Goal: Task Accomplishment & Management: Manage account settings

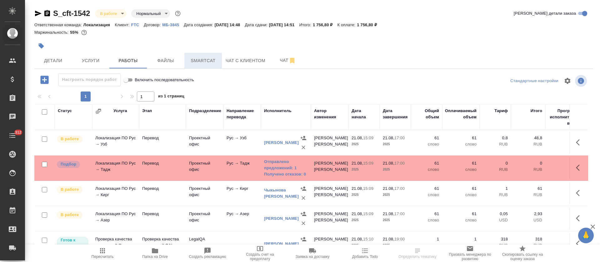
click at [202, 62] on span "Smartcat" at bounding box center [203, 61] width 30 height 8
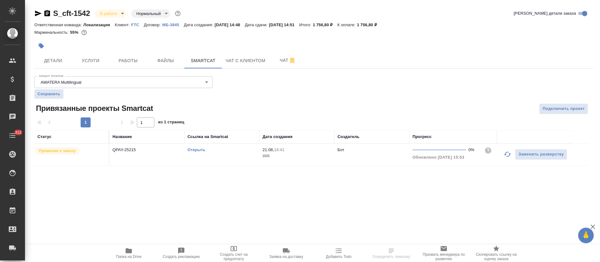
click at [193, 149] on link "Открыть" at bounding box center [197, 150] width 18 height 5
click at [135, 60] on span "Работы" at bounding box center [128, 61] width 30 height 8
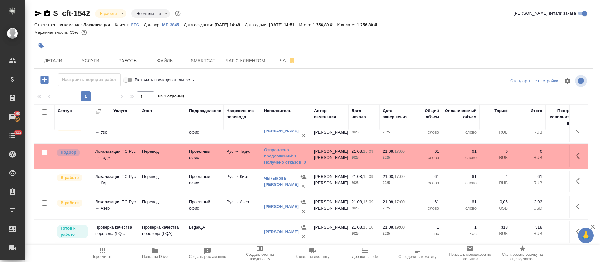
scroll to position [19, 0]
click at [274, 151] on link "Отправлено предложений: 1" at bounding box center [286, 153] width 44 height 13
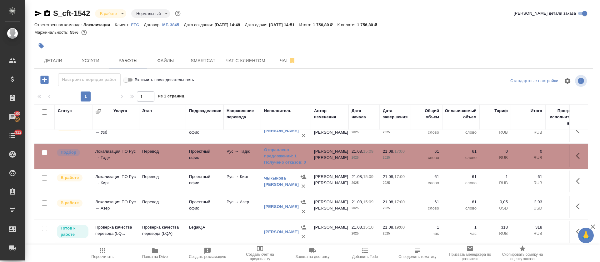
scroll to position [0, 0]
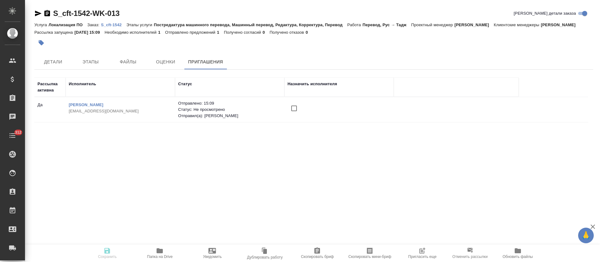
click at [293, 110] on input "checkbox" at bounding box center [294, 108] width 13 height 13
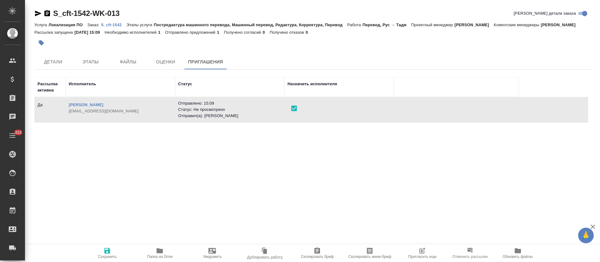
click at [103, 255] on span "Сохранить" at bounding box center [107, 257] width 19 height 4
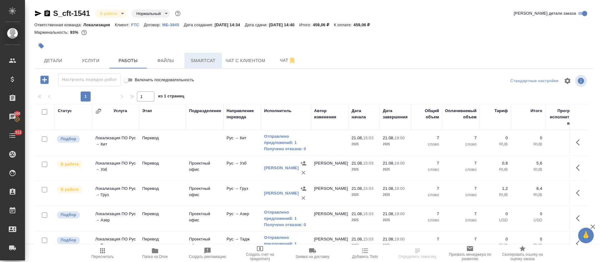
click at [216, 64] on button "Smartcat" at bounding box center [203, 61] width 38 height 16
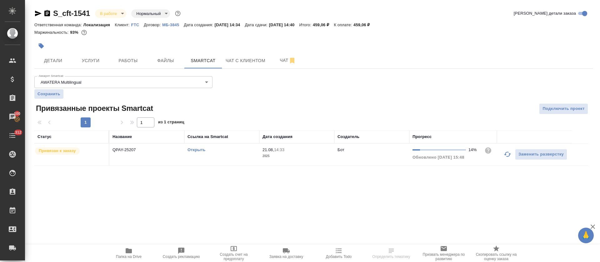
click at [203, 146] on td "Открыть" at bounding box center [221, 155] width 75 height 22
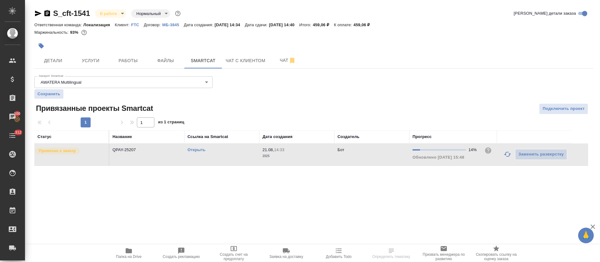
click at [203, 149] on link "Открыть" at bounding box center [197, 150] width 18 height 5
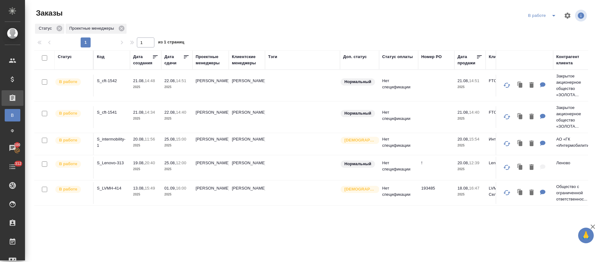
click at [109, 114] on p "S_cft-1541" at bounding box center [112, 112] width 30 height 6
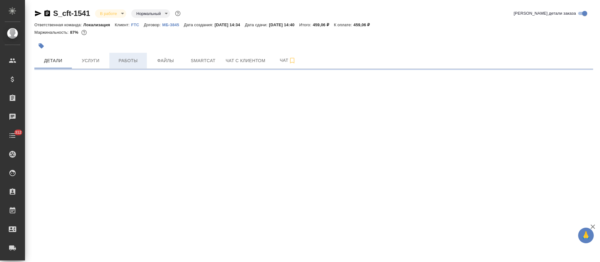
select select "RU"
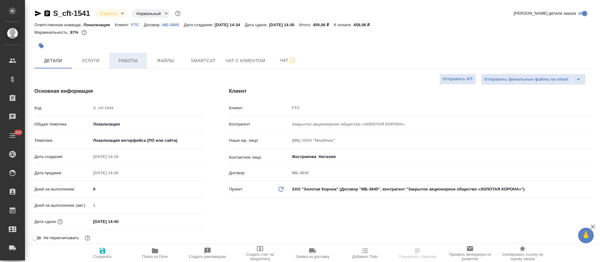
click at [128, 53] on button "Работы" at bounding box center [128, 61] width 38 height 16
type textarea "x"
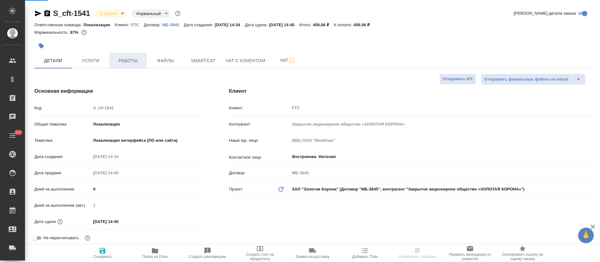
type textarea "x"
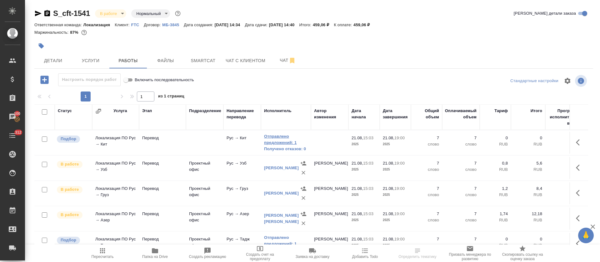
click at [275, 138] on link "Отправлено предложений: 1" at bounding box center [286, 139] width 44 height 13
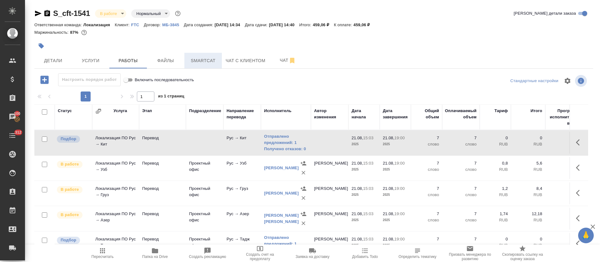
click at [189, 59] on span "Smartcat" at bounding box center [203, 61] width 30 height 8
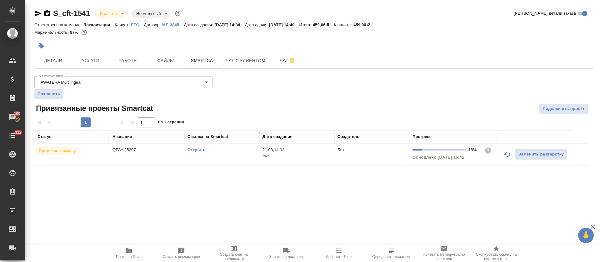
click at [190, 149] on link "Открыть" at bounding box center [197, 150] width 18 height 5
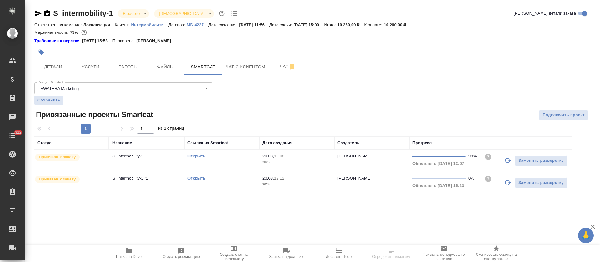
click at [505, 185] on icon "button" at bounding box center [508, 183] width 8 height 8
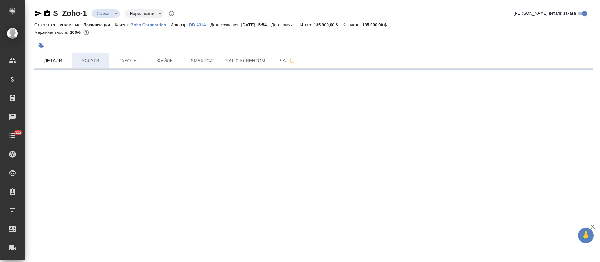
select select "RU"
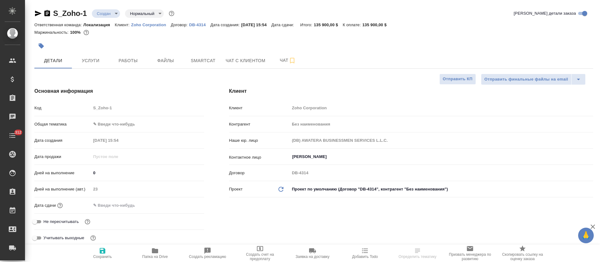
type textarea "x"
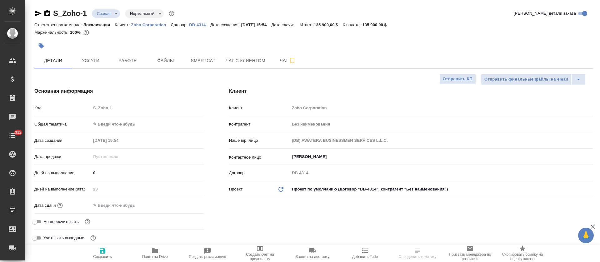
type textarea "x"
click at [94, 58] on span "Услуги" at bounding box center [91, 61] width 30 height 8
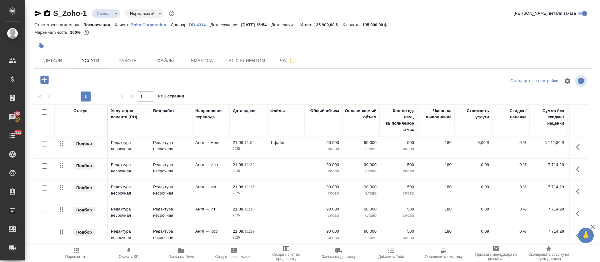
click at [44, 111] on input "checkbox" at bounding box center [44, 111] width 5 height 5
checkbox input "true"
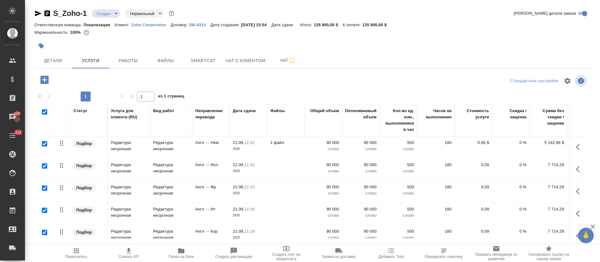
checkbox input "true"
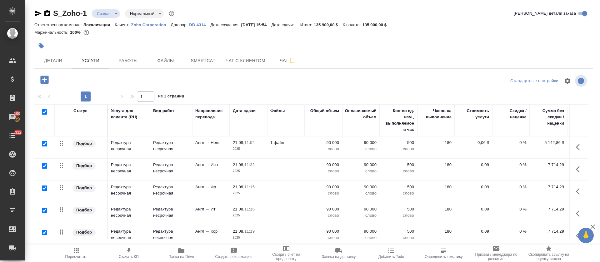
checkbox input "true"
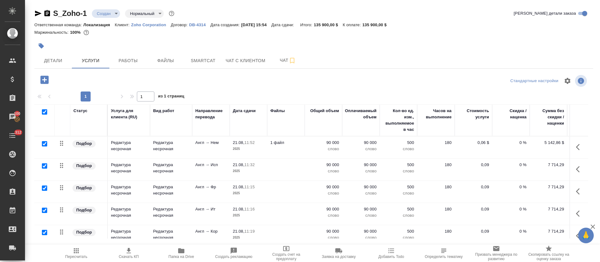
checkbox input "true"
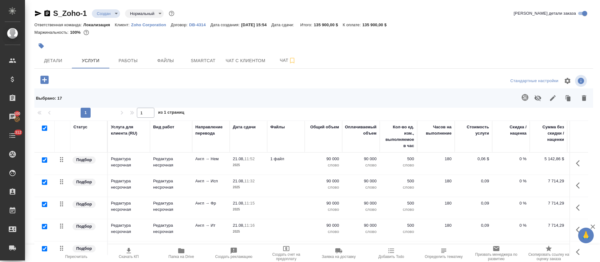
click at [44, 127] on input "checkbox" at bounding box center [44, 128] width 5 height 5
checkbox input "false"
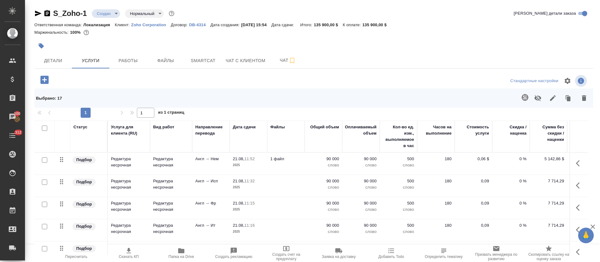
checkbox input "false"
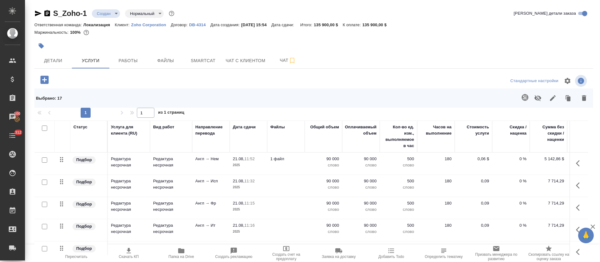
checkbox input "false"
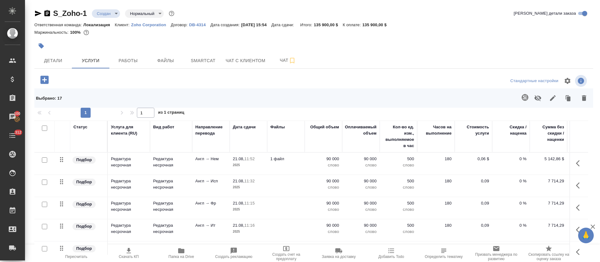
checkbox input "false"
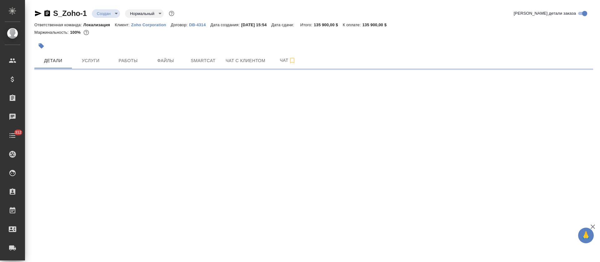
select select "RU"
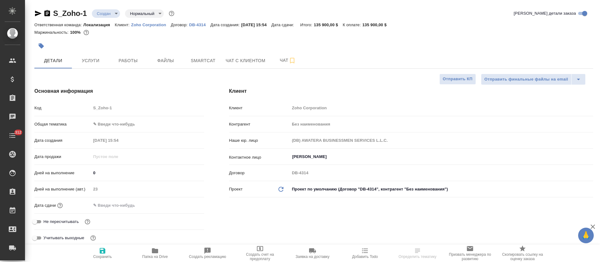
type textarea "x"
type input "[PERSON_NAME]"
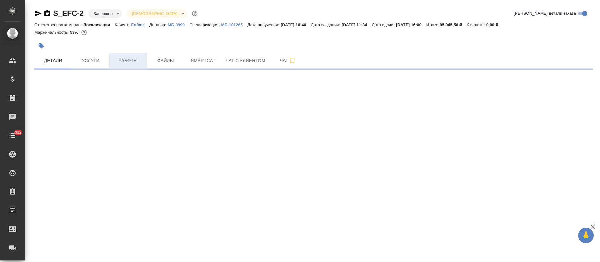
select select "RU"
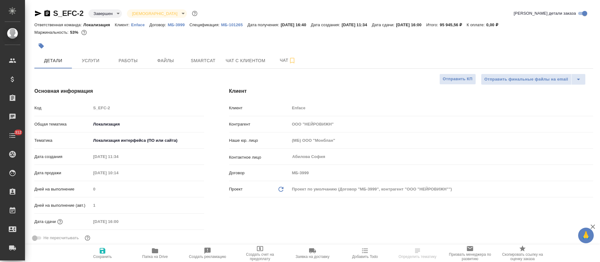
type textarea "x"
click at [118, 68] on button "Работы" at bounding box center [128, 61] width 38 height 16
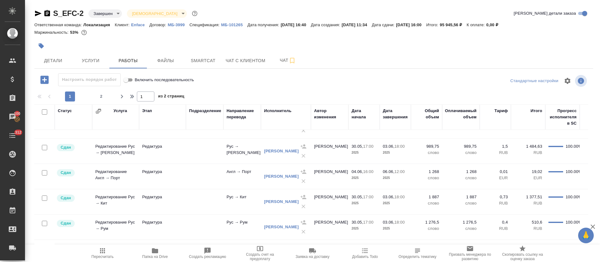
scroll to position [103, 0]
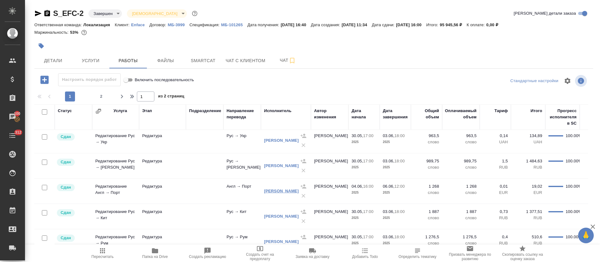
click at [278, 192] on link "[PERSON_NAME]" at bounding box center [281, 191] width 35 height 5
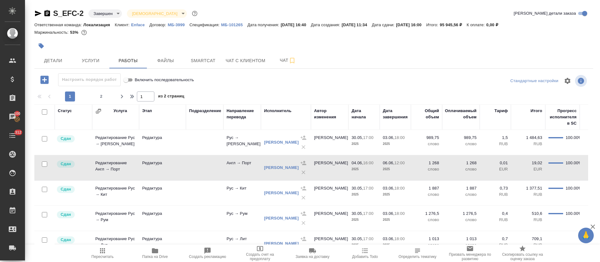
scroll to position [141, 0]
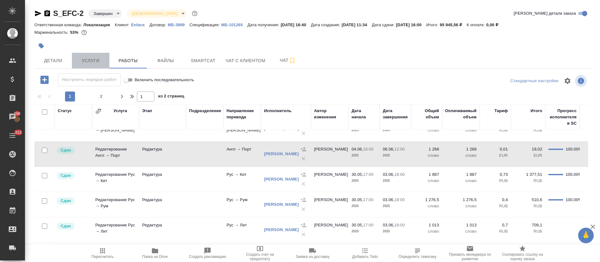
click at [96, 63] on span "Услуги" at bounding box center [91, 61] width 30 height 8
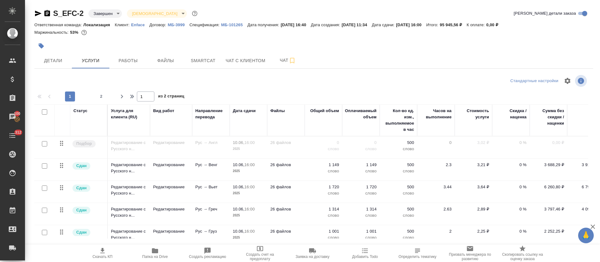
click at [51, 50] on div at bounding box center [220, 46] width 373 height 14
click at [51, 55] on button "Детали" at bounding box center [53, 61] width 38 height 16
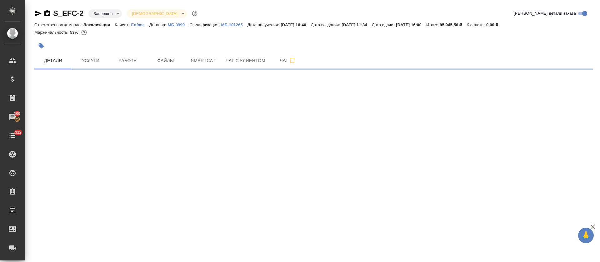
select select "RU"
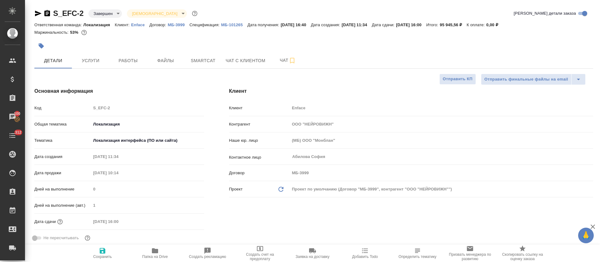
type textarea "x"
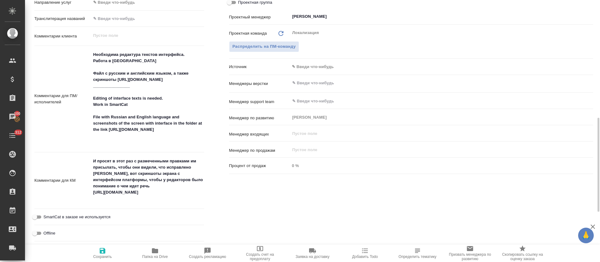
scroll to position [234, 0]
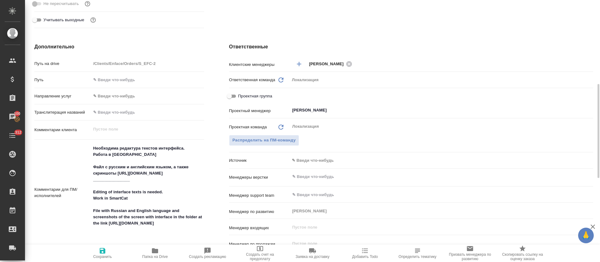
type textarea "x"
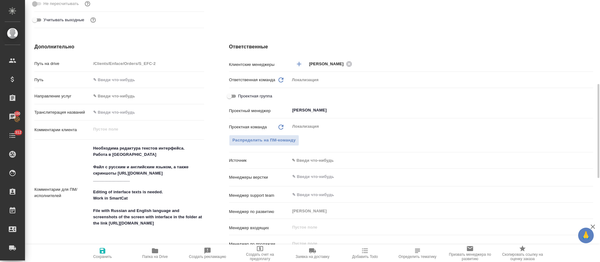
type textarea "x"
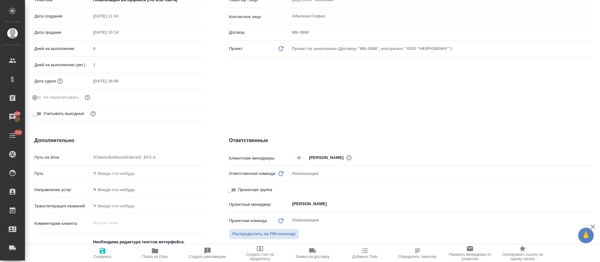
scroll to position [0, 0]
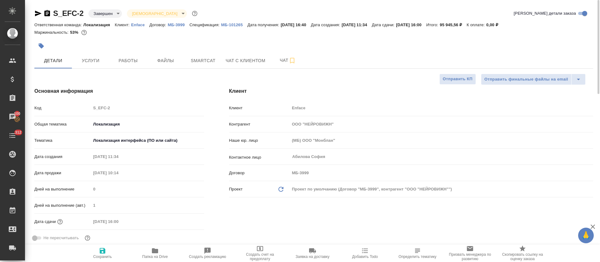
type textarea "x"
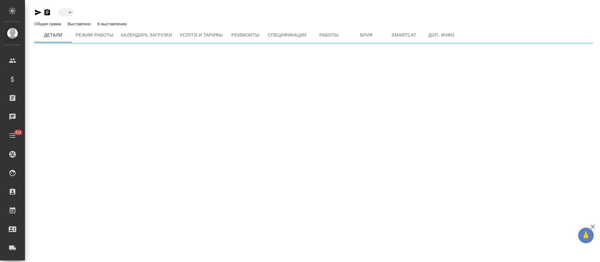
type input "active"
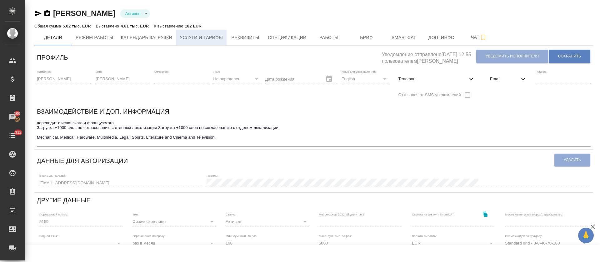
click at [214, 38] on span "Услуги и тарифы" at bounding box center [201, 38] width 43 height 8
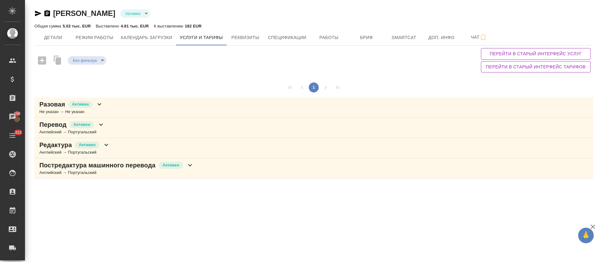
click at [152, 150] on div "Редактура [PERSON_NAME] → Португальский" at bounding box center [313, 148] width 559 height 20
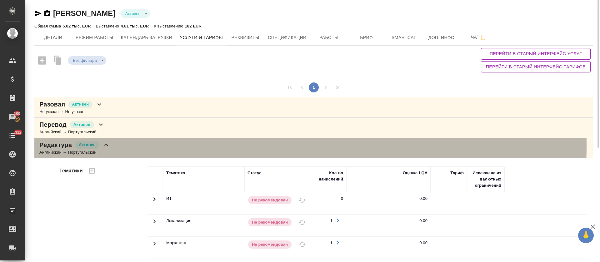
click at [114, 146] on div "Редактура [PERSON_NAME] → Португальский" at bounding box center [313, 148] width 559 height 20
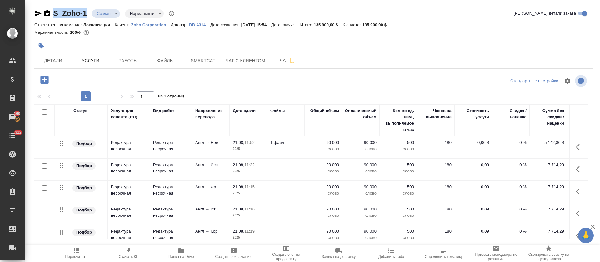
drag, startPoint x: 77, startPoint y: 11, endPoint x: 55, endPoint y: 13, distance: 22.3
click at [55, 13] on div "S_Zoho-1 Создан new Нормальный normal" at bounding box center [104, 13] width 141 height 10
click at [58, 63] on span "Детали" at bounding box center [53, 61] width 30 height 8
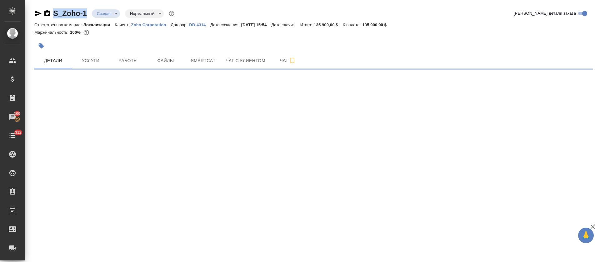
select select "RU"
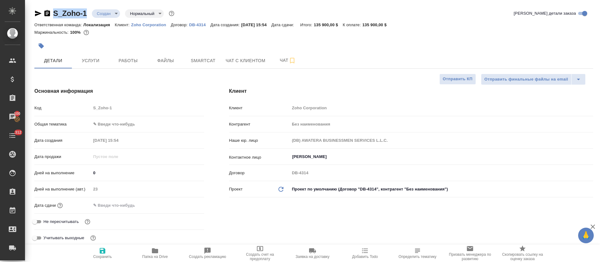
type textarea "x"
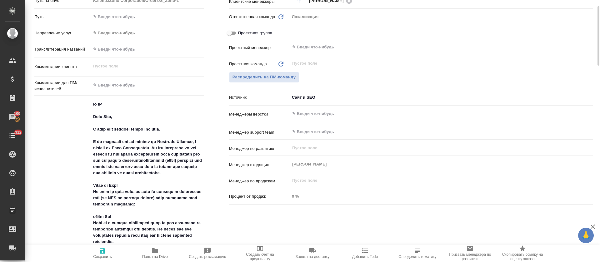
scroll to position [234, 0]
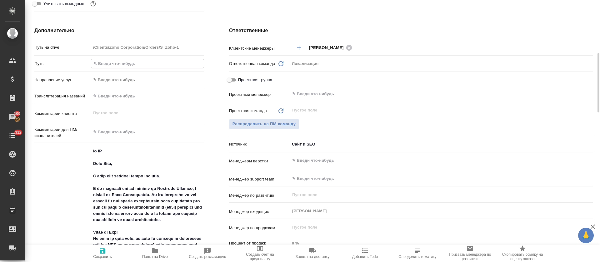
click at [131, 64] on input "text" at bounding box center [147, 63] width 113 height 9
paste input "[URL][DOMAIN_NAME]"
type input "[URL][DOMAIN_NAME]"
type textarea "x"
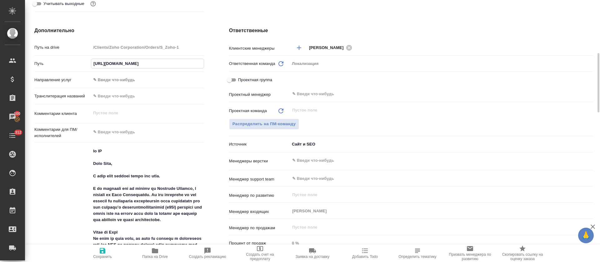
type textarea "x"
type input "[URL][DOMAIN_NAME]"
drag, startPoint x: 103, startPoint y: 254, endPoint x: 108, endPoint y: 162, distance: 92.6
click at [103, 254] on icon "button" at bounding box center [103, 251] width 8 height 8
type textarea "x"
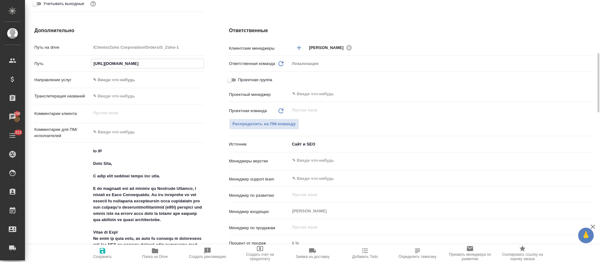
type textarea "x"
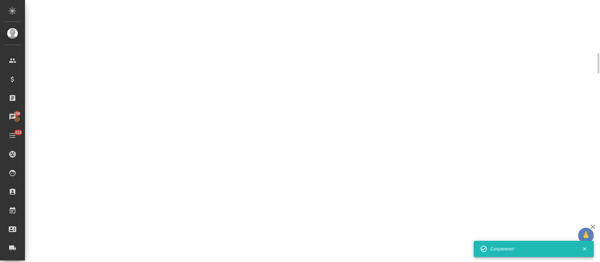
select select "RU"
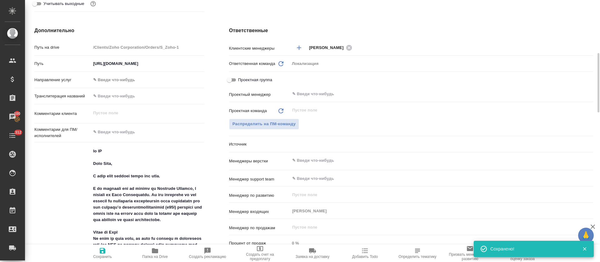
type textarea "x"
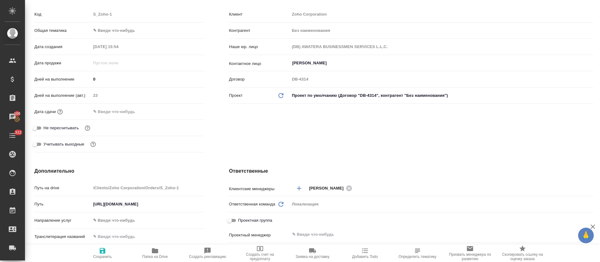
scroll to position [0, 0]
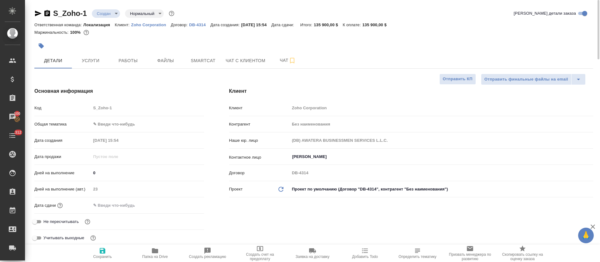
type textarea "x"
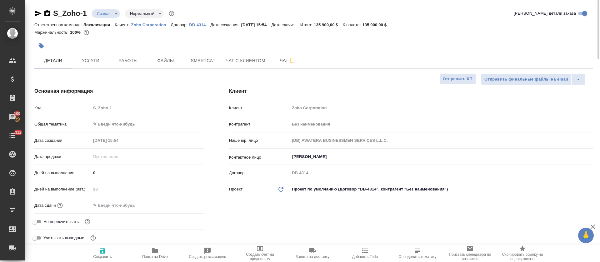
type textarea "x"
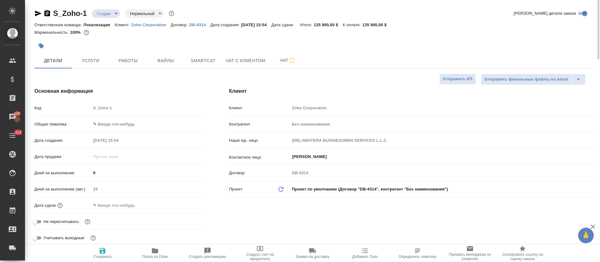
type textarea "x"
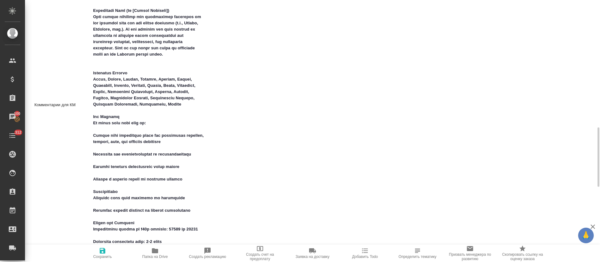
scroll to position [328, 0]
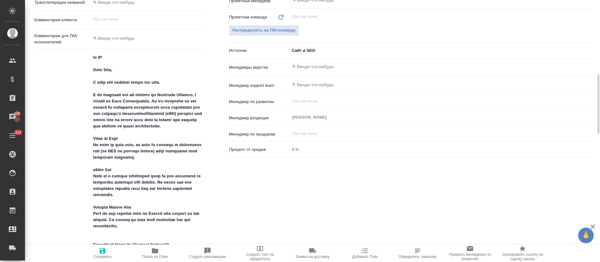
type textarea "x"
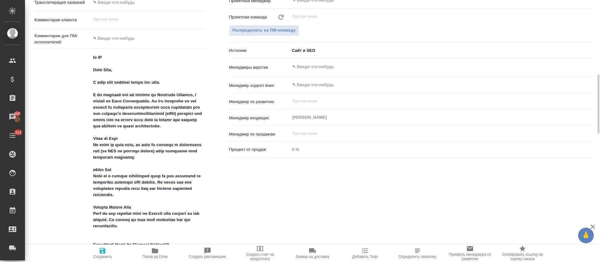
type textarea "x"
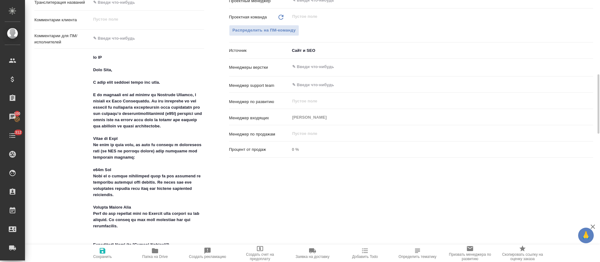
type textarea "x"
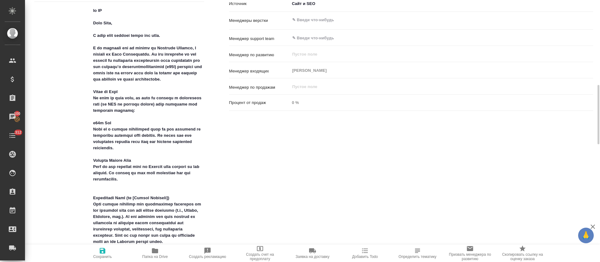
type textarea "x"
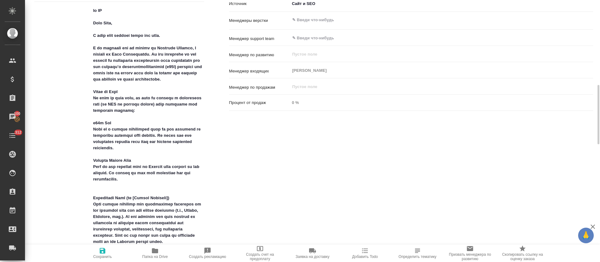
type textarea "x"
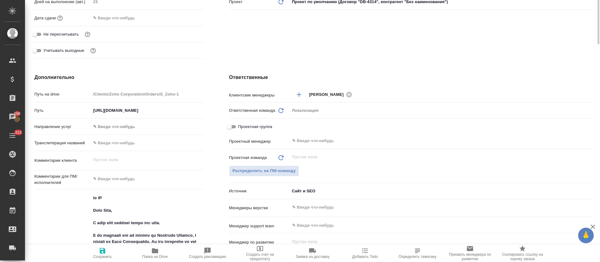
scroll to position [141, 0]
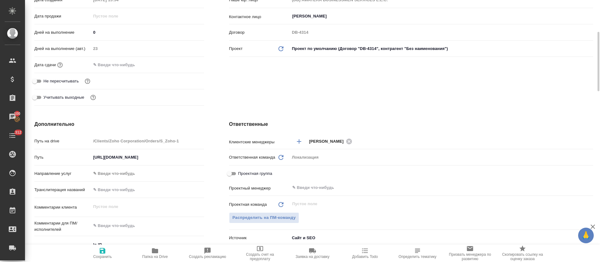
type textarea "x"
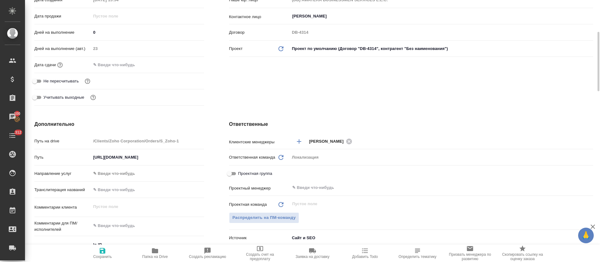
type textarea "x"
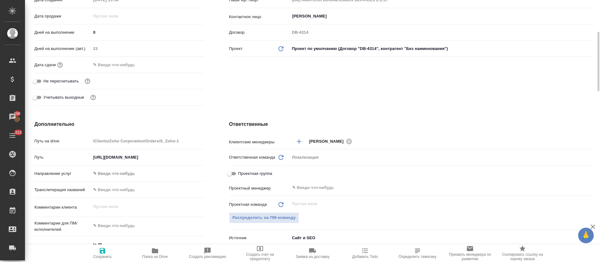
type textarea "x"
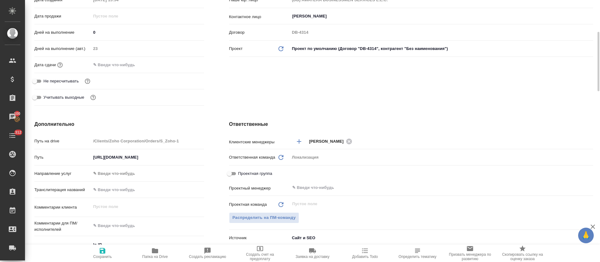
type textarea "x"
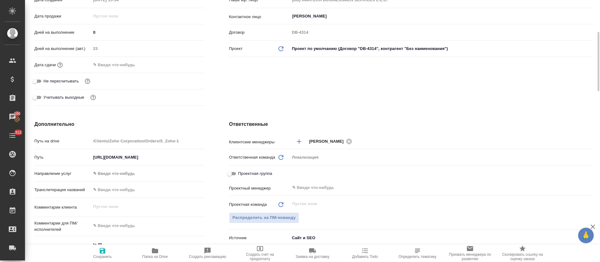
type textarea "x"
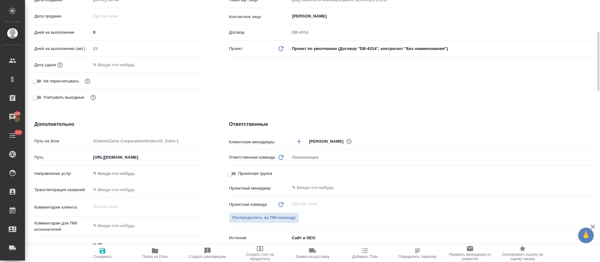
type textarea "x"
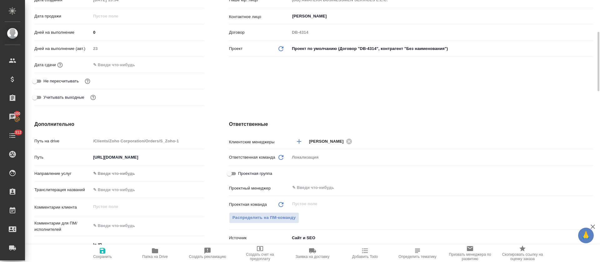
type textarea "x"
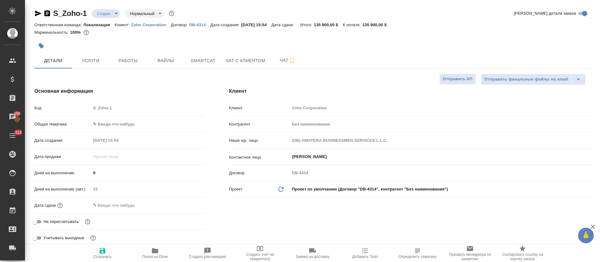
type textarea "x"
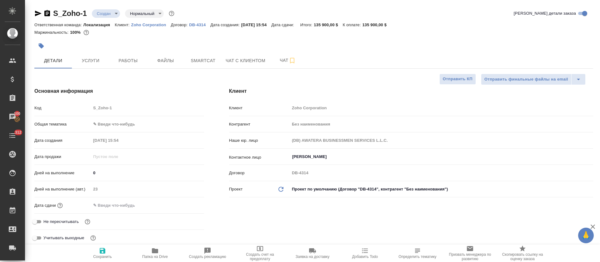
type textarea "x"
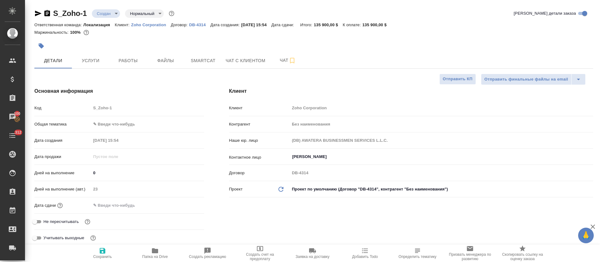
type textarea "x"
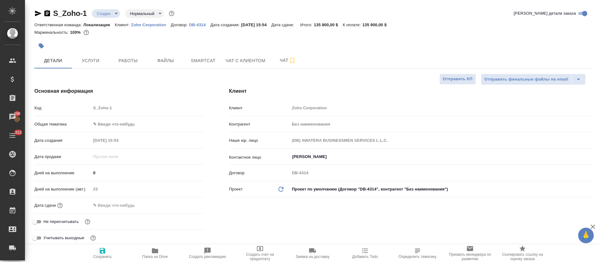
type textarea "x"
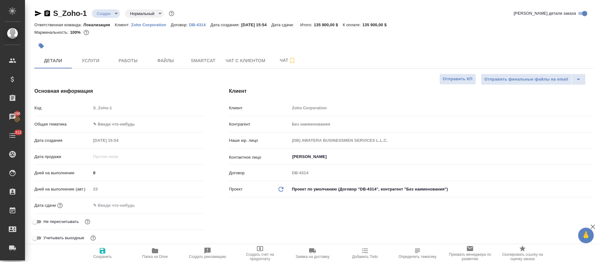
type textarea "x"
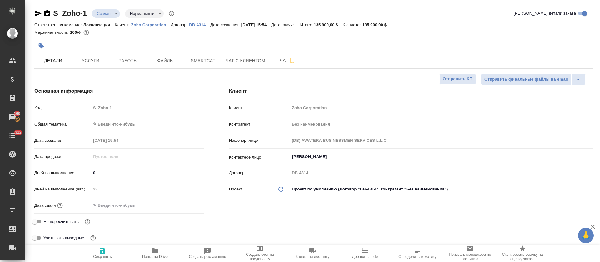
type textarea "x"
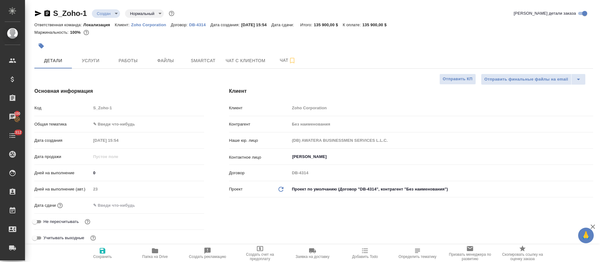
type textarea "x"
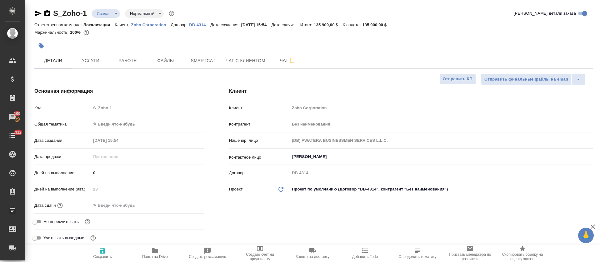
type textarea "x"
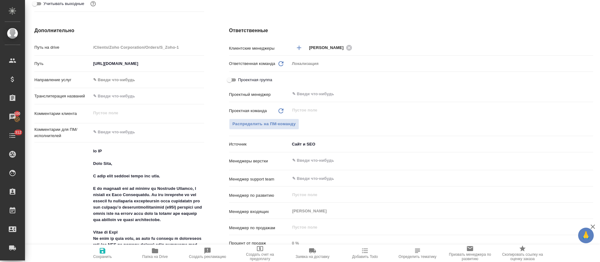
scroll to position [188, 0]
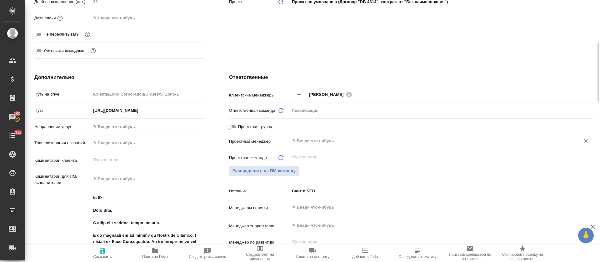
click at [334, 142] on input "text" at bounding box center [431, 141] width 279 height 8
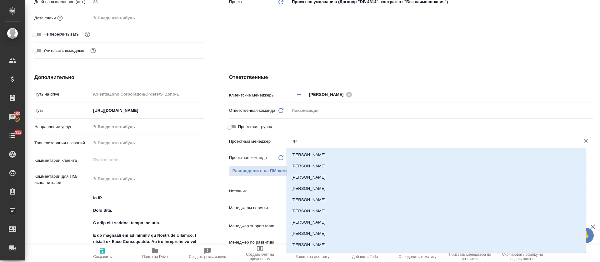
type input "тре"
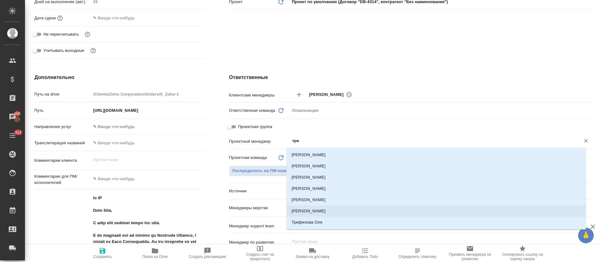
click at [308, 210] on li "[PERSON_NAME] [PERSON_NAME]" at bounding box center [437, 211] width 300 height 11
type textarea "x"
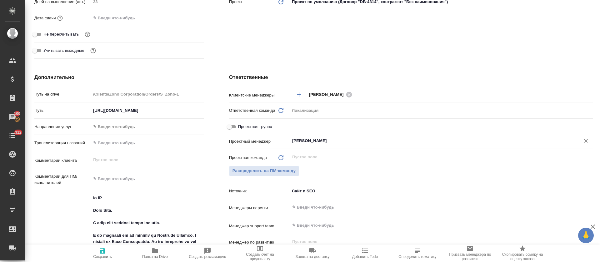
type input "[PERSON_NAME] [PERSON_NAME]"
click at [101, 255] on span "Сохранить" at bounding box center [102, 257] width 19 height 4
type textarea "x"
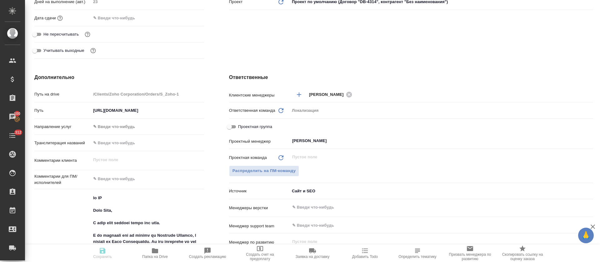
type textarea "x"
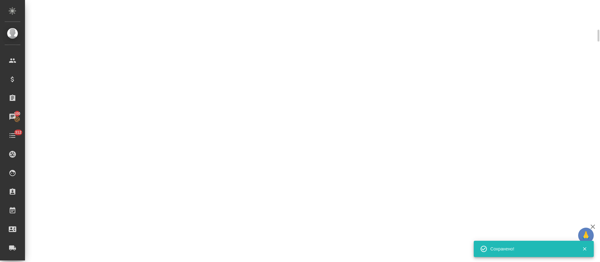
scroll to position [183, 0]
select select "RU"
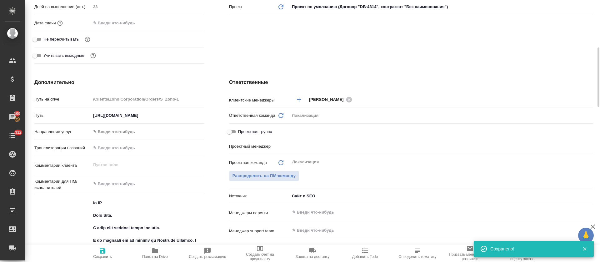
type textarea "x"
type input "[PERSON_NAME]"
type input "Касаткина Александра"
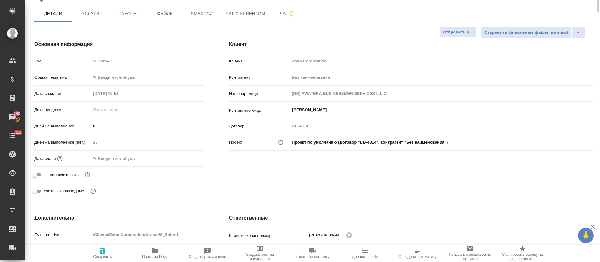
scroll to position [0, 0]
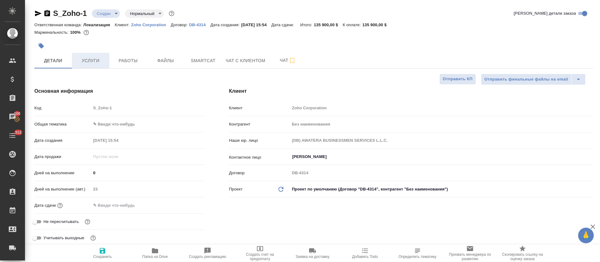
drag, startPoint x: 106, startPoint y: 69, endPoint x: 103, endPoint y: 63, distance: 7.1
click at [103, 63] on span "Услуги" at bounding box center [91, 61] width 30 height 8
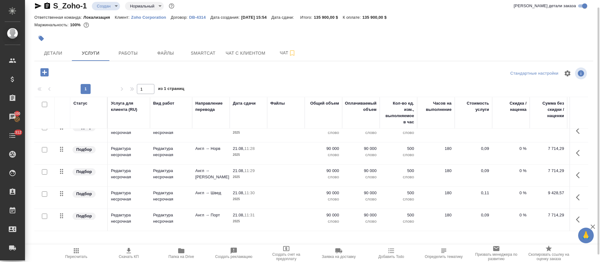
scroll to position [282, 0]
click at [43, 107] on input "checkbox" at bounding box center [44, 104] width 5 height 5
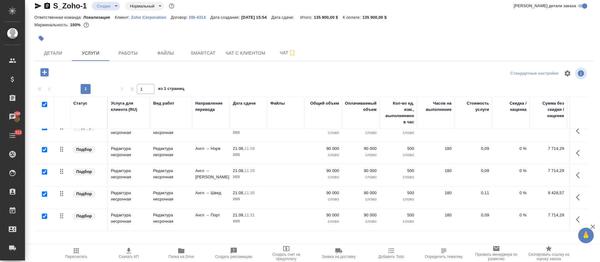
checkbox input "true"
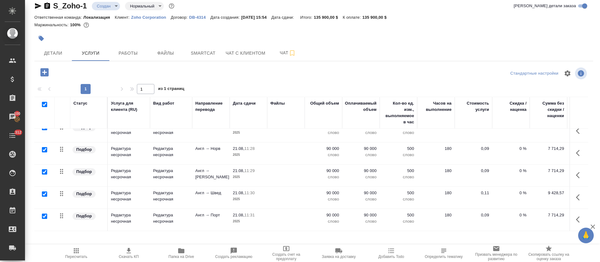
checkbox input "true"
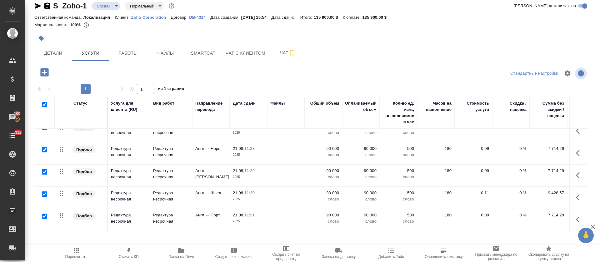
checkbox input "true"
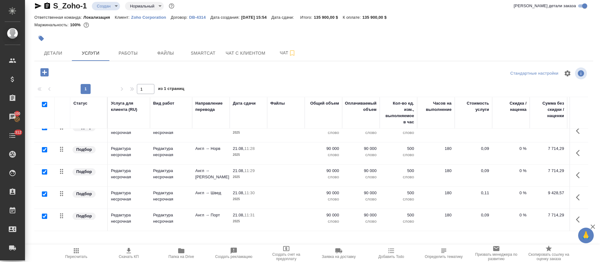
checkbox input "true"
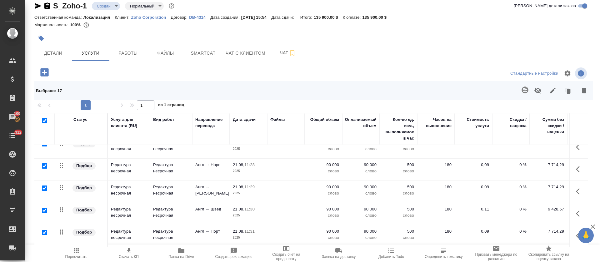
click at [43, 120] on input "checkbox" at bounding box center [44, 120] width 5 height 5
checkbox input "false"
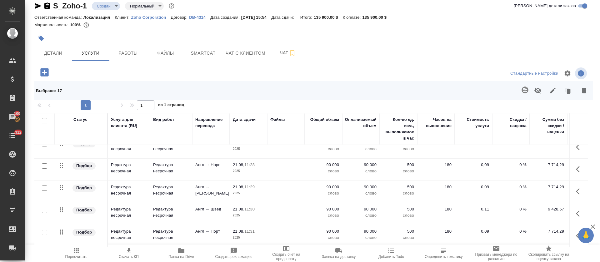
checkbox input "false"
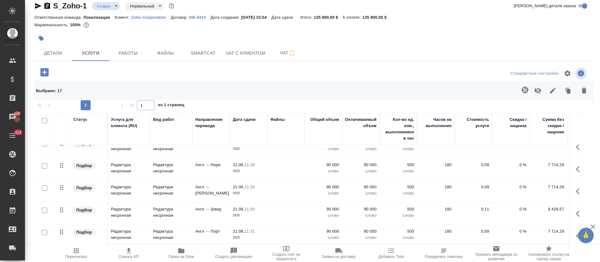
checkbox input "false"
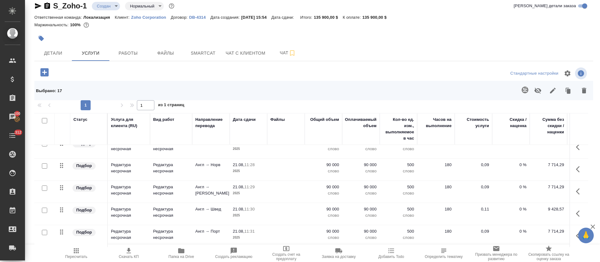
checkbox input "false"
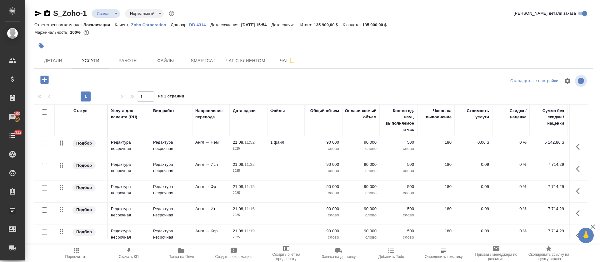
scroll to position [0, 0]
click at [43, 112] on input "checkbox" at bounding box center [44, 111] width 5 height 5
checkbox input "true"
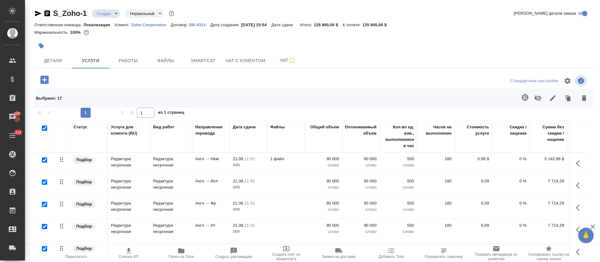
checkbox input "true"
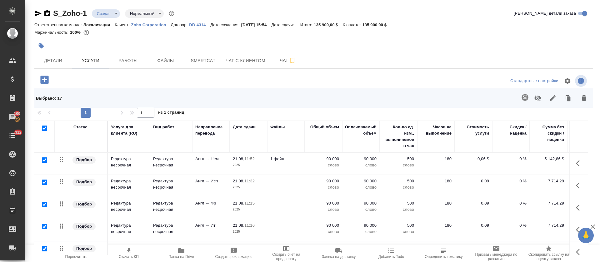
checkbox input "true"
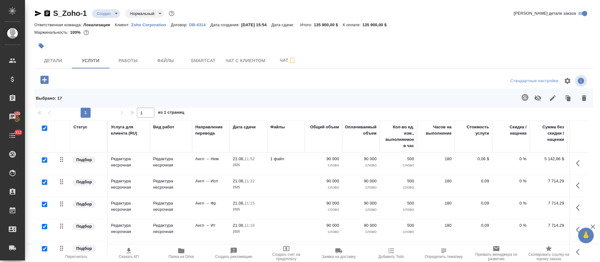
checkbox input "true"
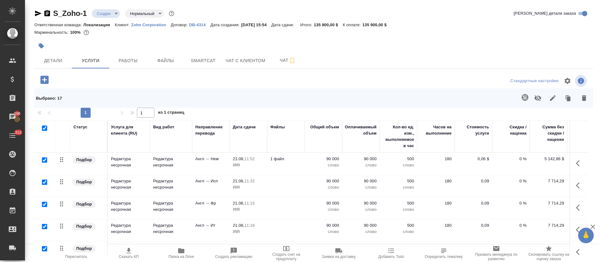
checkbox input "true"
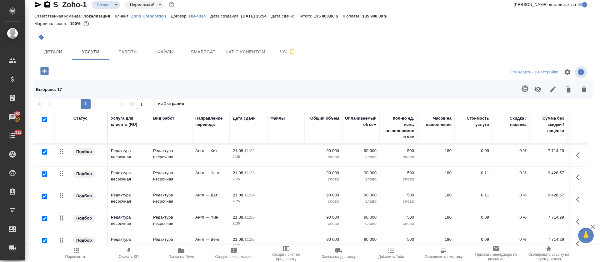
scroll to position [141, 0]
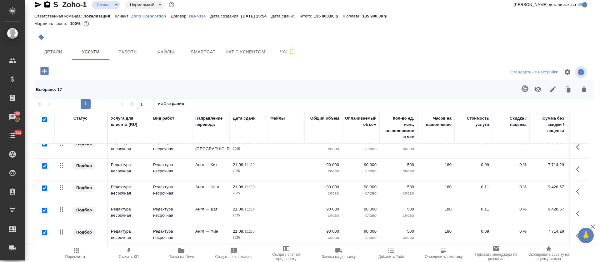
click at [47, 187] on input "checkbox" at bounding box center [44, 188] width 5 height 5
checkbox input "false"
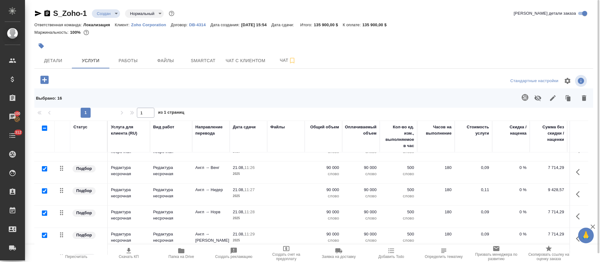
scroll to position [189, 0]
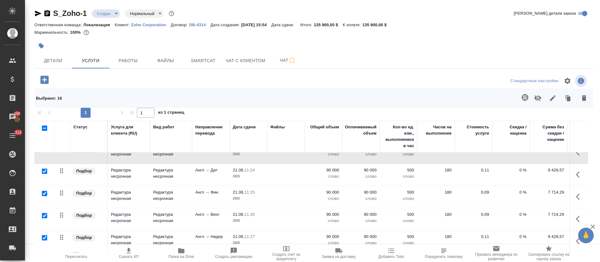
click at [44, 170] on input "checkbox" at bounding box center [44, 171] width 5 height 5
checkbox input "false"
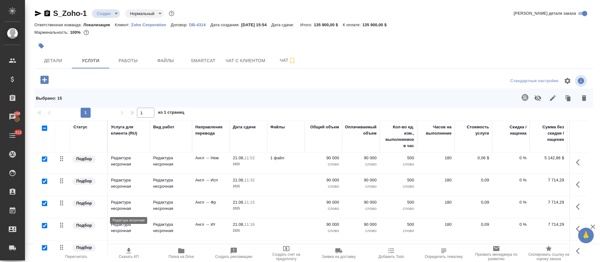
scroll to position [0, 0]
click at [44, 158] on input "checkbox" at bounding box center [44, 160] width 5 height 5
checkbox input "false"
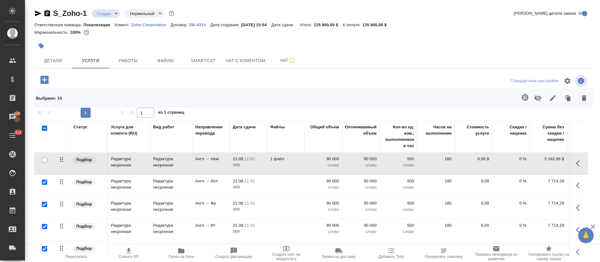
click at [45, 183] on input "checkbox" at bounding box center [44, 182] width 5 height 5
checkbox input "false"
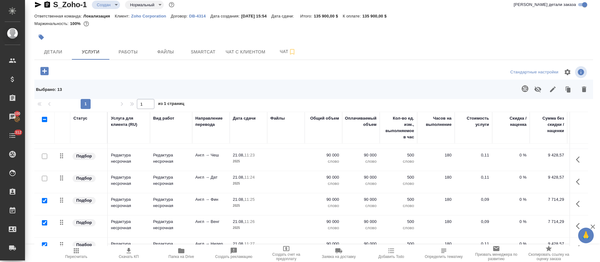
scroll to position [188, 0]
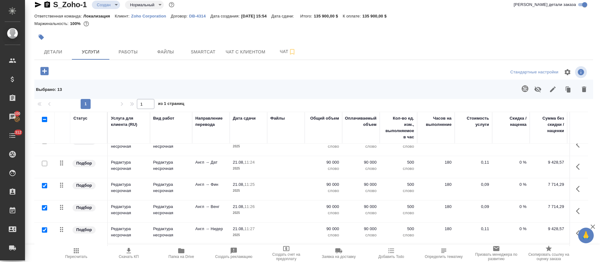
click at [45, 186] on input "checkbox" at bounding box center [44, 185] width 5 height 5
checkbox input "false"
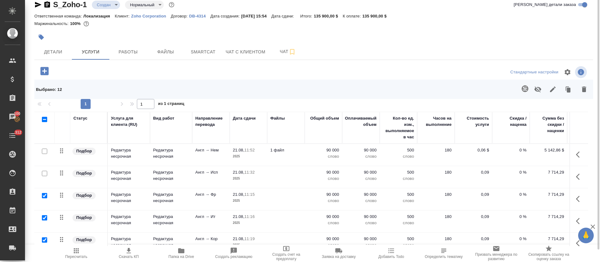
scroll to position [0, 0]
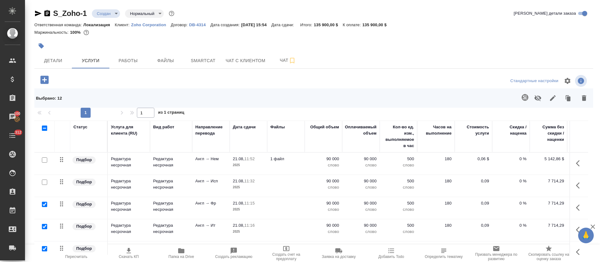
click at [44, 204] on input "checkbox" at bounding box center [44, 204] width 5 height 5
checkbox input "false"
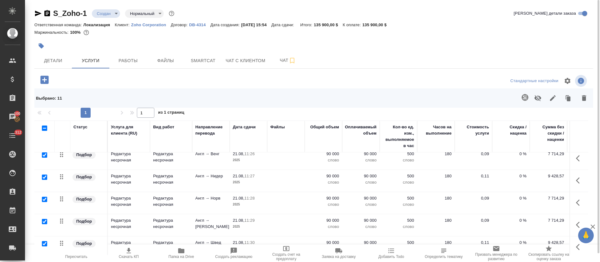
scroll to position [235, 0]
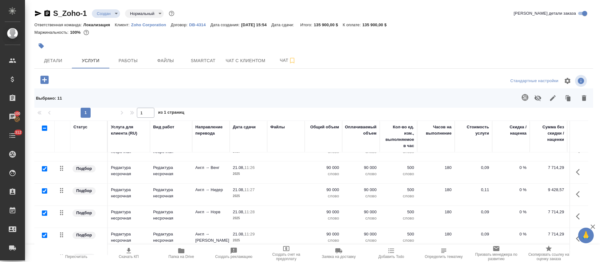
click at [43, 168] on input "checkbox" at bounding box center [44, 168] width 5 height 5
checkbox input "false"
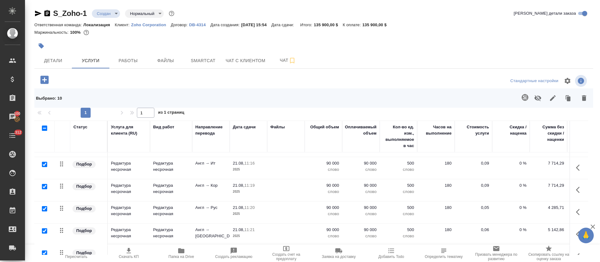
scroll to position [48, 0]
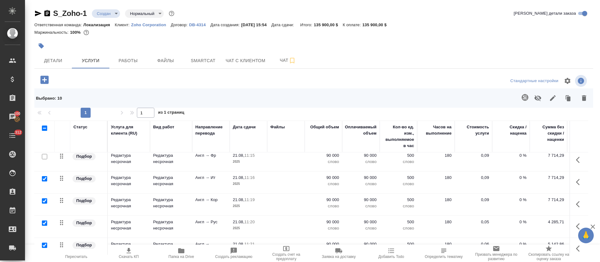
click at [45, 178] on input "checkbox" at bounding box center [44, 178] width 5 height 5
checkbox input "false"
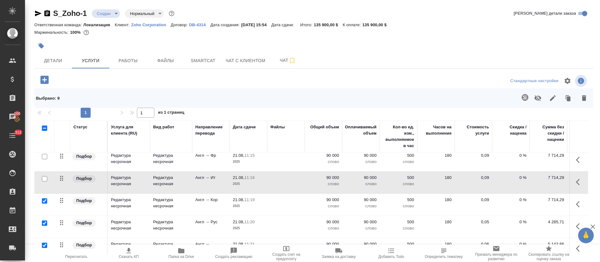
click at [43, 203] on input "checkbox" at bounding box center [44, 201] width 5 height 5
checkbox input "false"
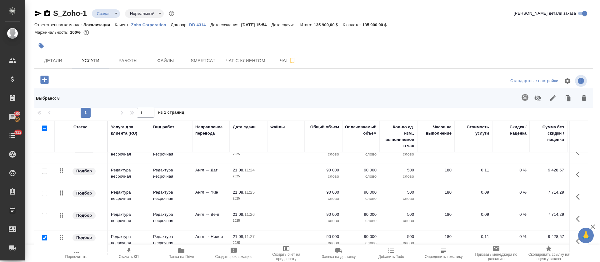
scroll to position [235, 0]
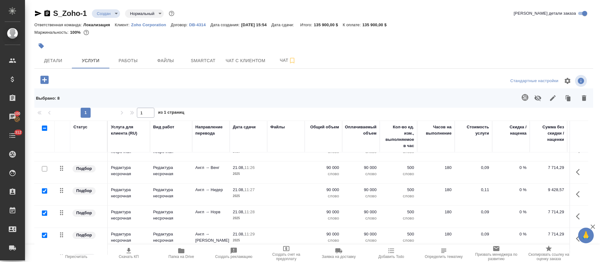
click at [45, 214] on input "checkbox" at bounding box center [44, 213] width 5 height 5
checkbox input "false"
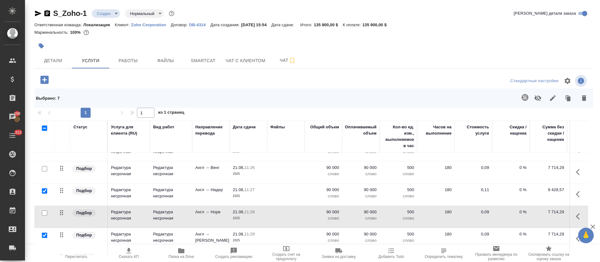
click at [44, 192] on input "checkbox" at bounding box center [44, 191] width 5 height 5
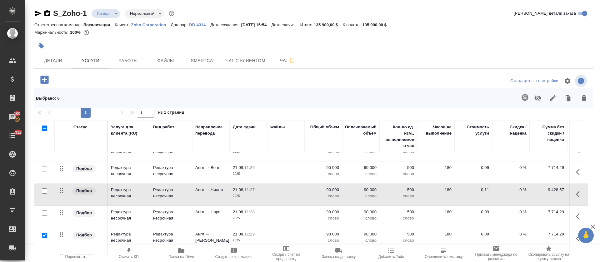
click at [43, 234] on input "checkbox" at bounding box center [44, 235] width 5 height 5
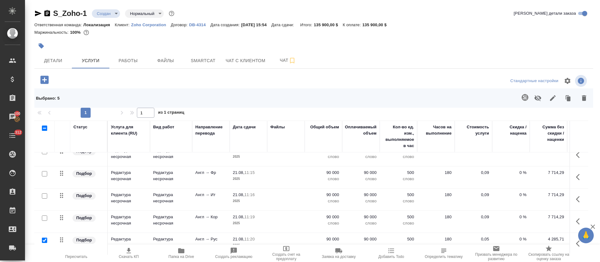
scroll to position [1, 0]
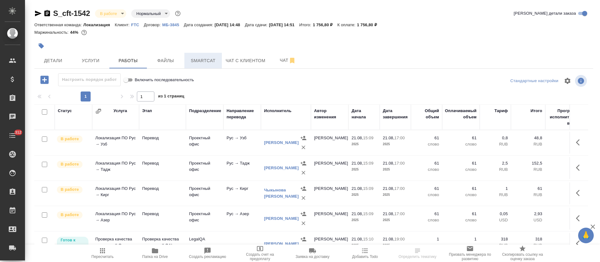
click at [200, 62] on span "Smartcat" at bounding box center [203, 61] width 30 height 8
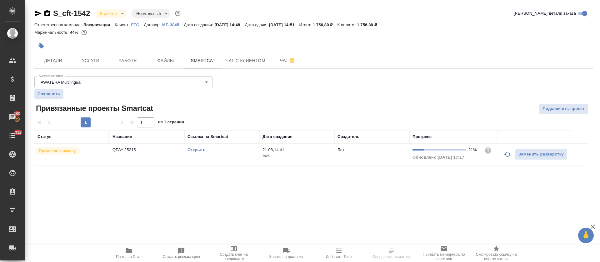
click at [203, 150] on link "Открыть" at bounding box center [197, 150] width 18 height 5
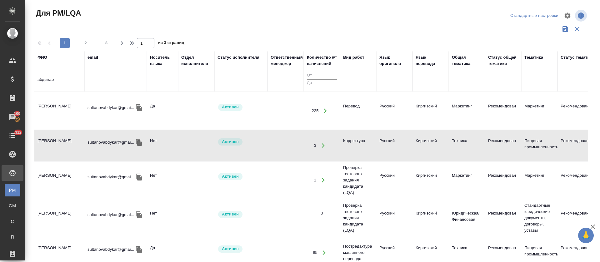
click at [62, 76] on input "абдыкар" at bounding box center [60, 80] width 44 height 8
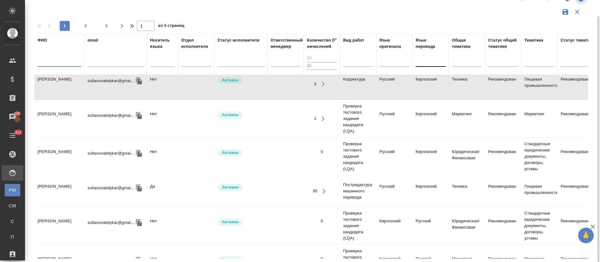
click at [420, 65] on div at bounding box center [431, 61] width 30 height 12
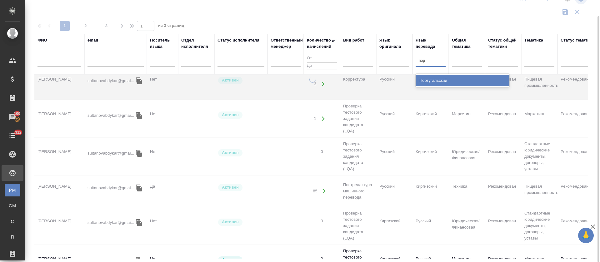
type input "порт"
click at [423, 82] on div "Португальский" at bounding box center [463, 80] width 94 height 11
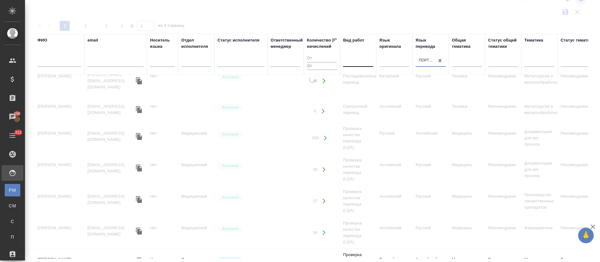
click at [353, 65] on div at bounding box center [358, 60] width 30 height 9
type input "ре"
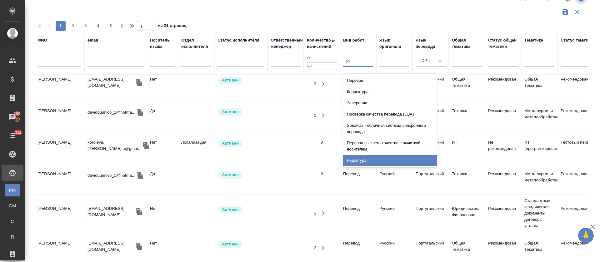
click at [363, 162] on div "Редактура" at bounding box center [390, 160] width 94 height 11
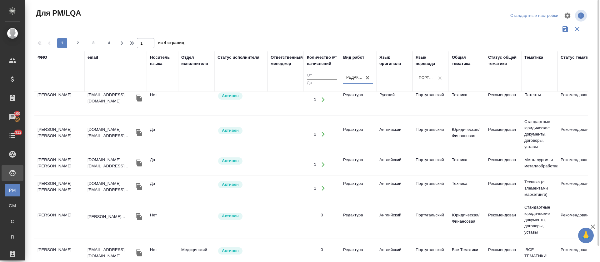
scroll to position [0, 0]
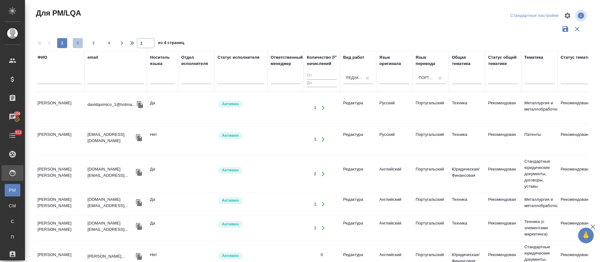
click at [78, 43] on span "2" at bounding box center [78, 43] width 10 height 6
type input "2"
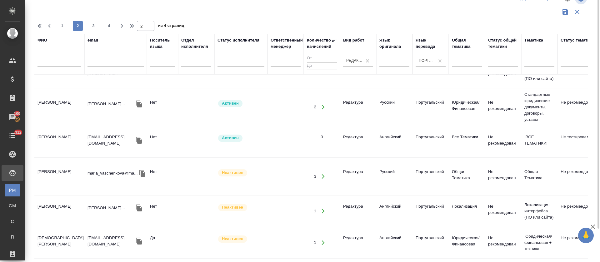
scroll to position [548, 0]
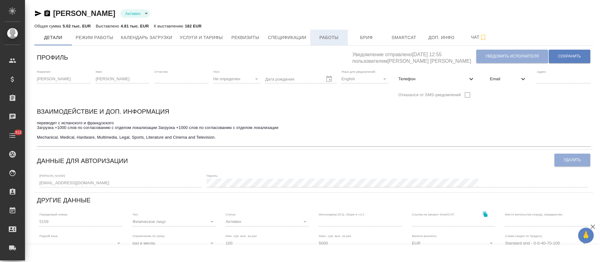
click at [328, 41] on button "Работы" at bounding box center [329, 38] width 38 height 16
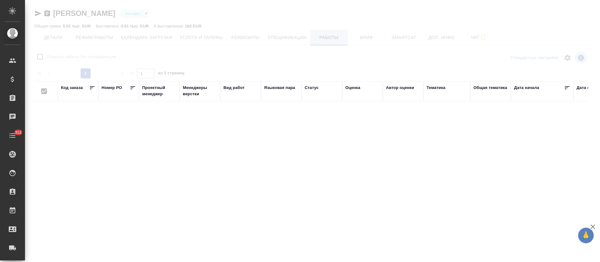
checkbox input "false"
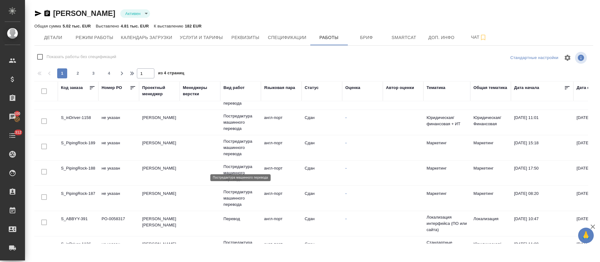
scroll to position [469, 0]
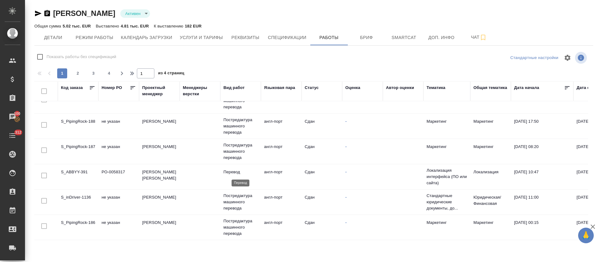
click at [225, 170] on p "Перевод" at bounding box center [241, 172] width 34 height 6
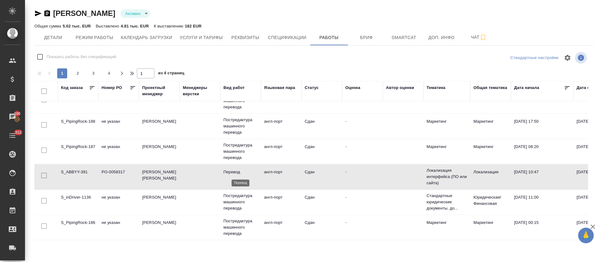
click at [225, 170] on p "Перевод" at bounding box center [241, 172] width 34 height 6
click at [226, 224] on p "Постредактура машинного перевода" at bounding box center [241, 227] width 34 height 19
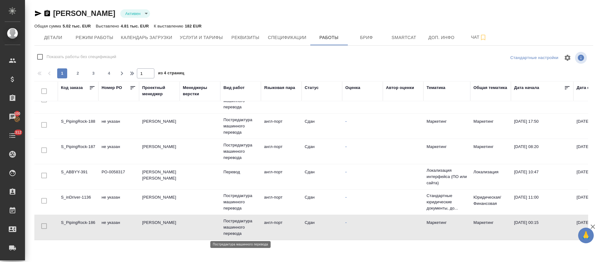
click at [226, 224] on p "Постредактура машинного перевода" at bounding box center [241, 227] width 34 height 19
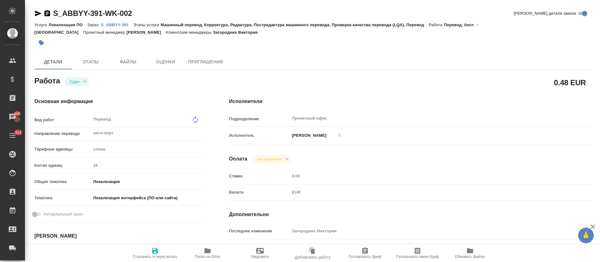
click at [123, 26] on p "S_ABBYY-391" at bounding box center [117, 25] width 32 height 5
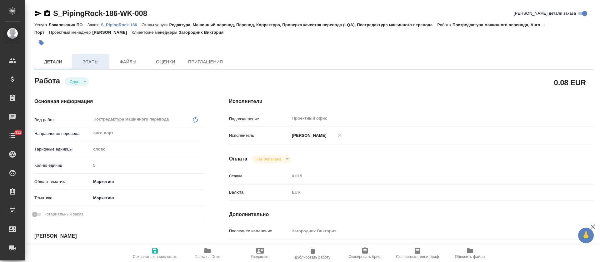
type textarea "x"
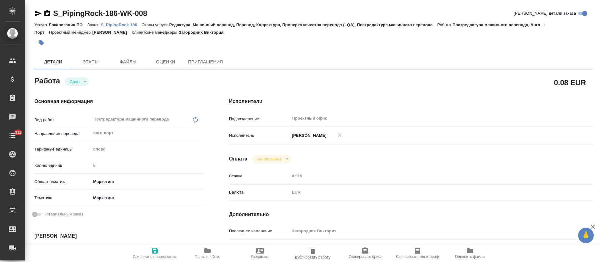
type textarea "x"
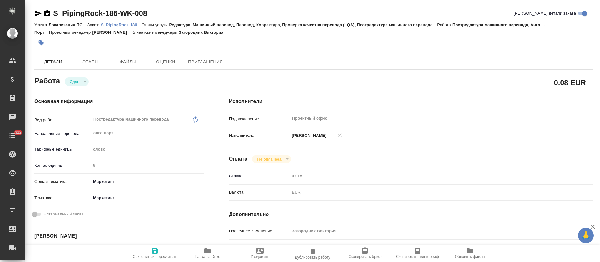
type textarea "x"
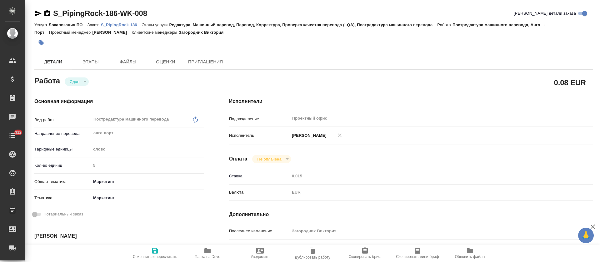
type textarea "x"
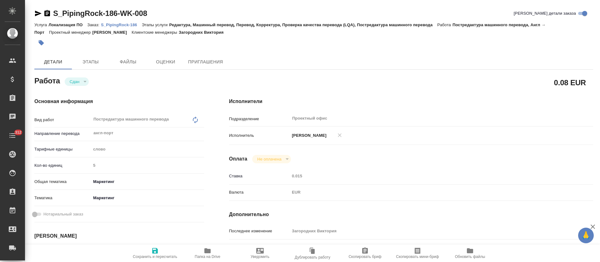
type textarea "x"
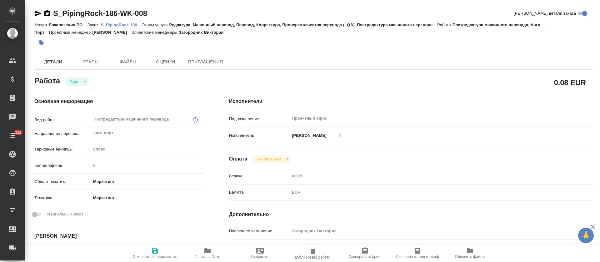
type textarea "x"
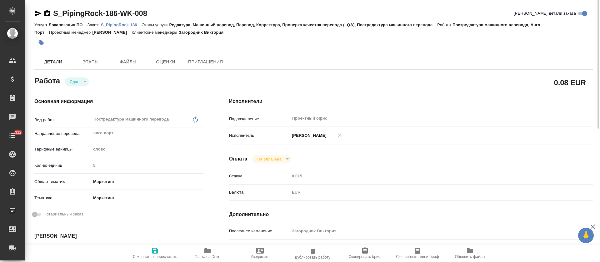
type textarea "x"
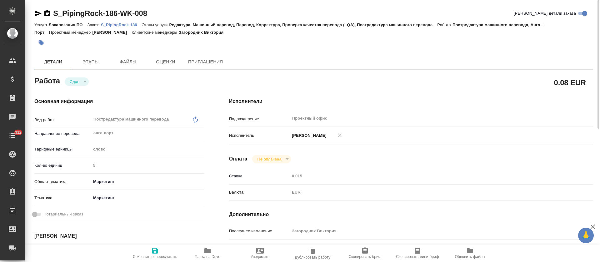
click at [128, 27] on p "S_PipingRock-186" at bounding box center [121, 25] width 41 height 5
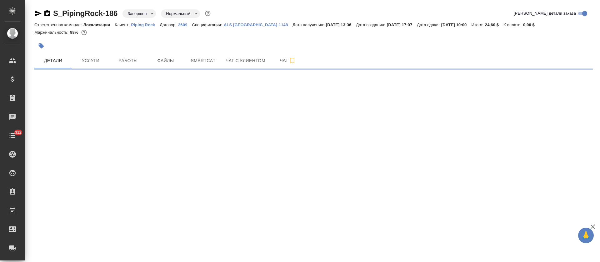
select select "RU"
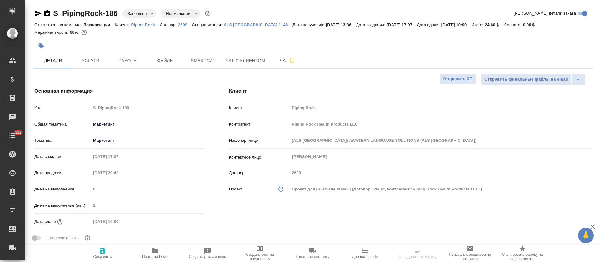
type textarea "x"
click at [87, 60] on span "Услуги" at bounding box center [91, 61] width 30 height 8
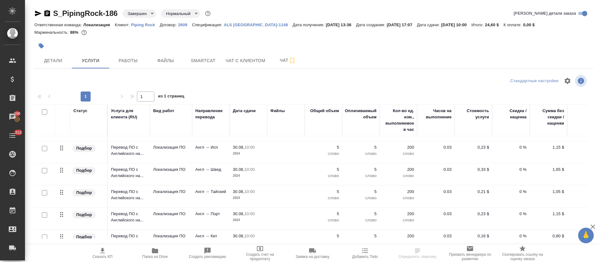
scroll to position [349, 0]
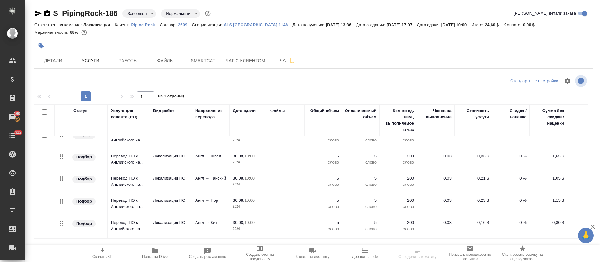
click at [63, 57] on span "Детали" at bounding box center [53, 61] width 30 height 8
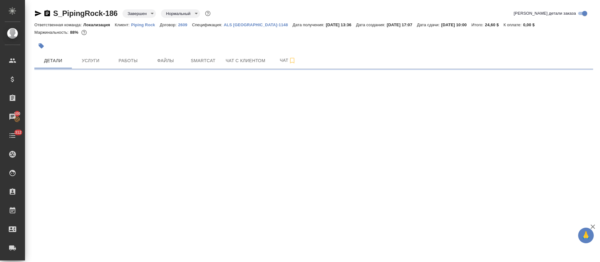
select select "RU"
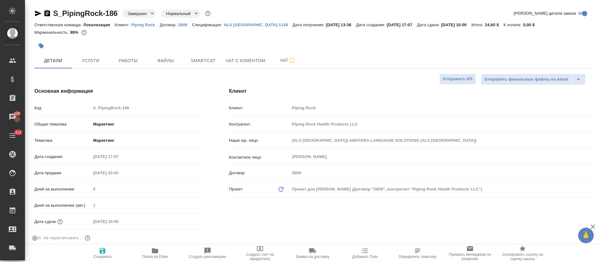
type textarea "x"
click at [199, 62] on span "Smartcat" at bounding box center [203, 61] width 30 height 8
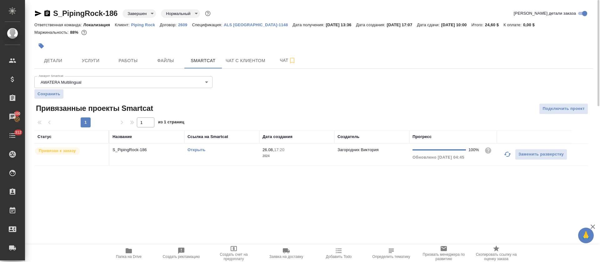
click at [191, 149] on link "Открыть" at bounding box center [197, 150] width 18 height 5
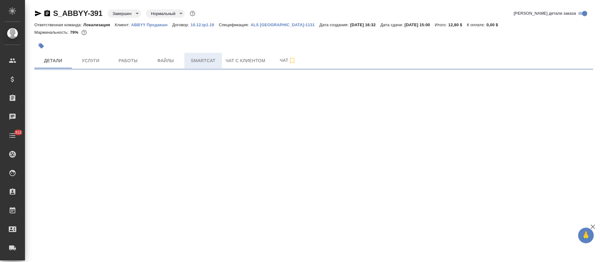
select select "RU"
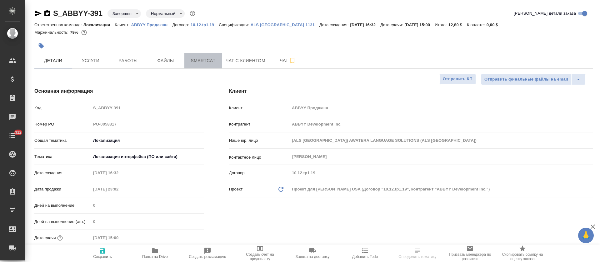
click at [215, 59] on span "Smartcat" at bounding box center [203, 61] width 30 height 8
type textarea "x"
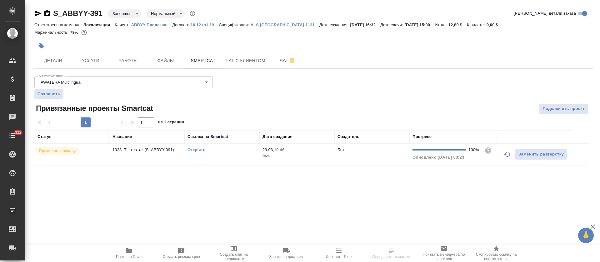
click at [203, 151] on link "Открыть" at bounding box center [197, 150] width 18 height 5
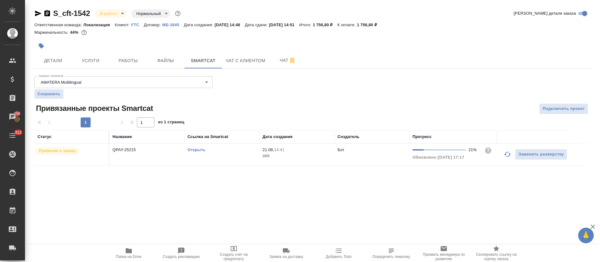
click at [204, 149] on link "Открыть" at bounding box center [197, 150] width 18 height 5
click at [198, 149] on link "Открыть" at bounding box center [197, 150] width 18 height 5
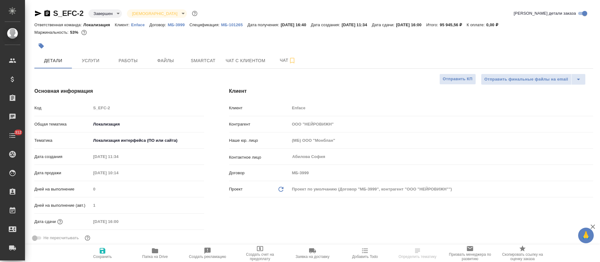
select select "RU"
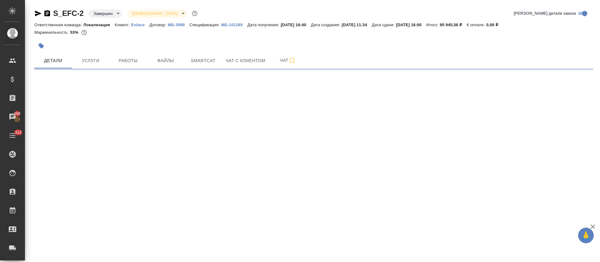
select select "RU"
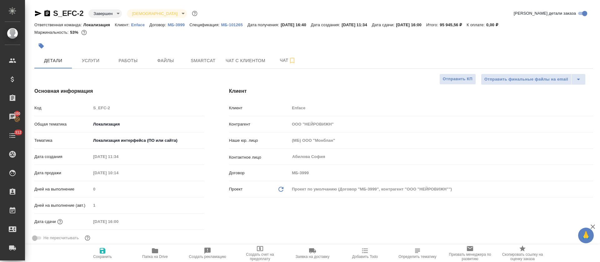
type textarea "x"
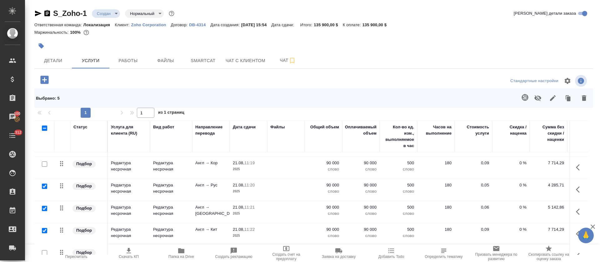
scroll to position [95, 0]
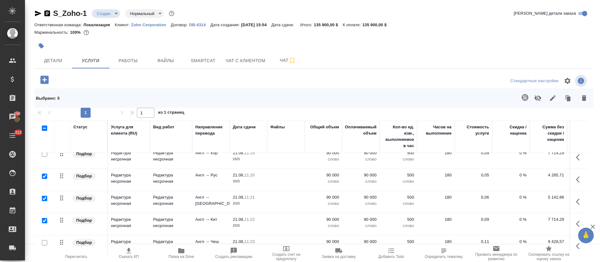
click at [44, 176] on input "checkbox" at bounding box center [44, 176] width 5 height 5
checkbox input "false"
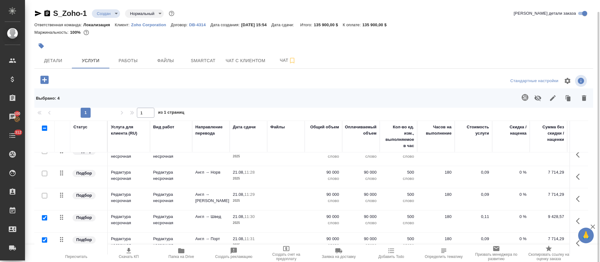
scroll to position [0, 0]
click at [46, 215] on input "checkbox" at bounding box center [44, 217] width 5 height 5
checkbox input "false"
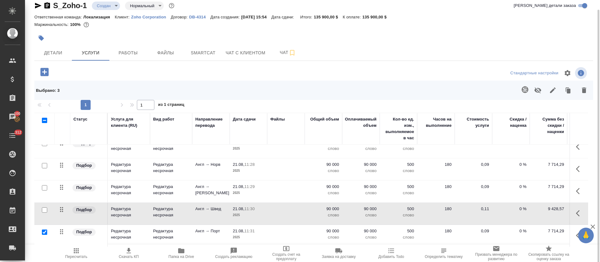
scroll to position [9, 0]
drag, startPoint x: 43, startPoint y: 224, endPoint x: 161, endPoint y: 208, distance: 119.0
click at [43, 229] on input "checkbox" at bounding box center [44, 231] width 5 height 5
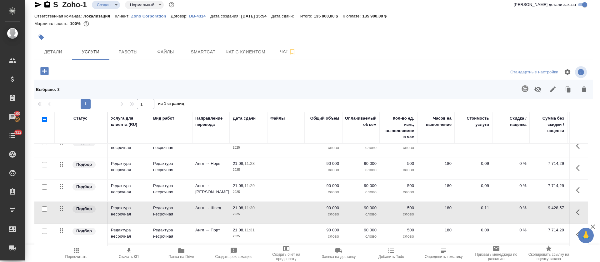
checkbox input "false"
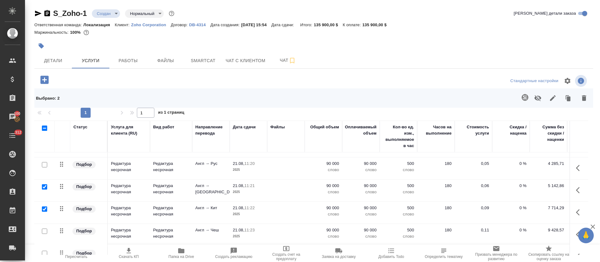
scroll to position [95, 0]
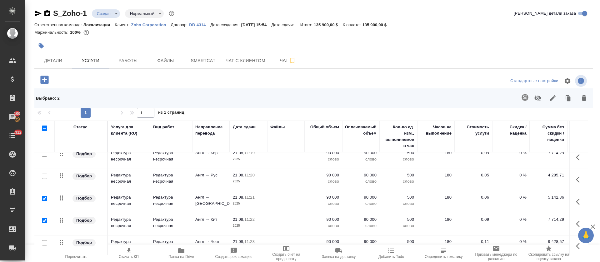
click at [43, 198] on input "checkbox" at bounding box center [44, 198] width 5 height 5
checkbox input "false"
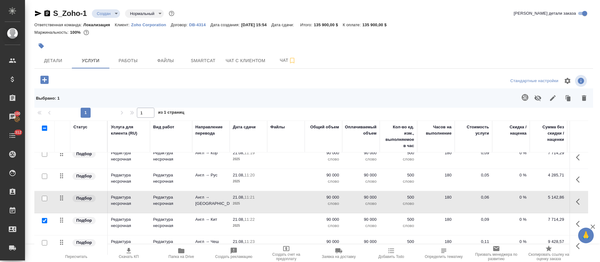
click at [43, 220] on input "checkbox" at bounding box center [44, 220] width 5 height 5
checkbox input "false"
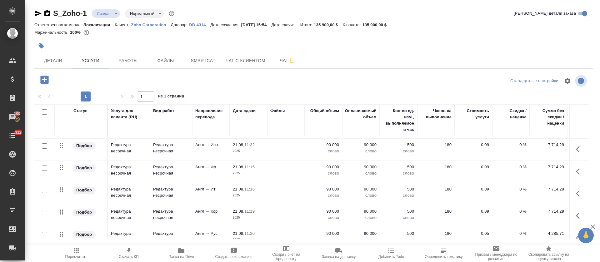
scroll to position [0, 0]
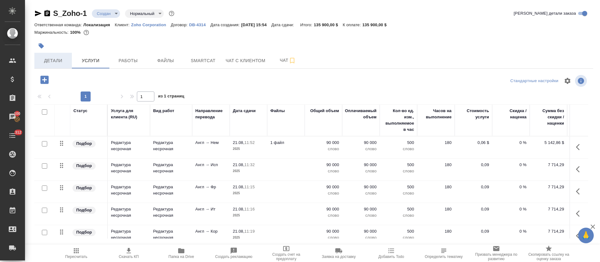
click at [61, 63] on span "Детали" at bounding box center [53, 61] width 30 height 8
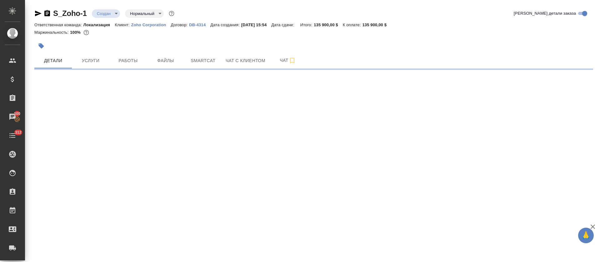
select select "RU"
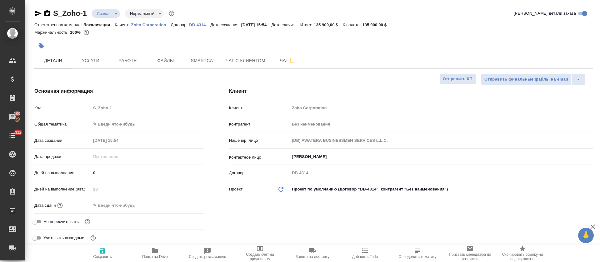
type textarea "x"
click at [102, 64] on span "Услуги" at bounding box center [91, 61] width 30 height 8
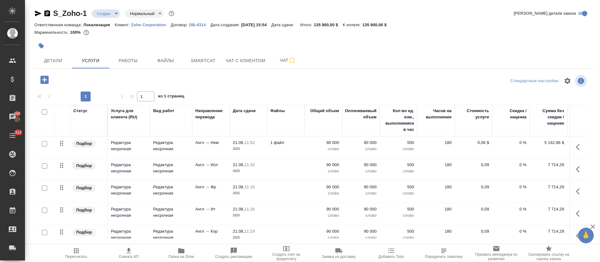
click at [44, 111] on input "checkbox" at bounding box center [44, 111] width 5 height 5
checkbox input "true"
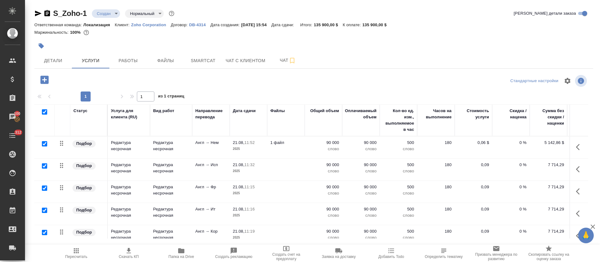
checkbox input "true"
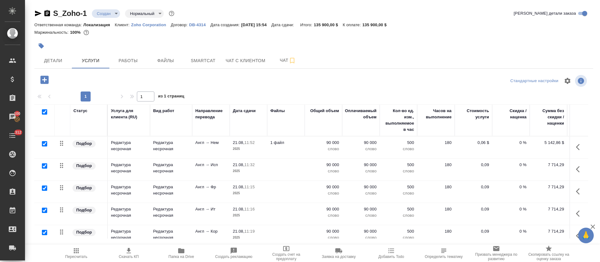
checkbox input "true"
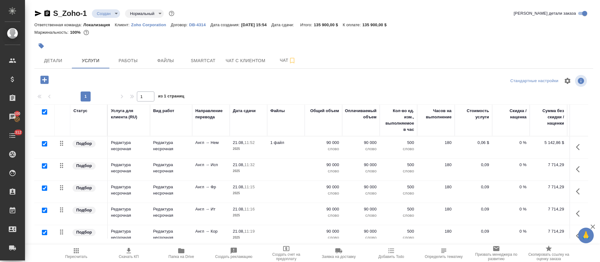
checkbox input "true"
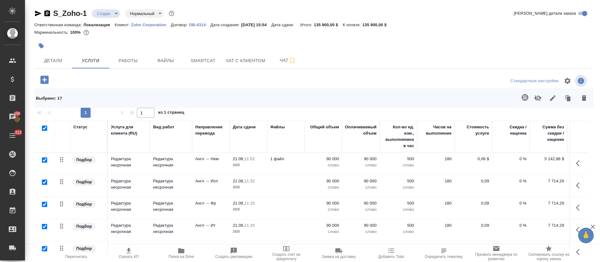
click at [45, 127] on input "checkbox" at bounding box center [44, 128] width 5 height 5
checkbox input "false"
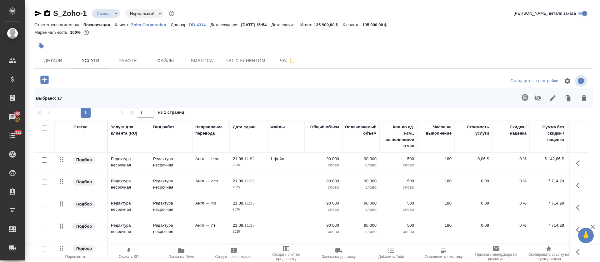
checkbox input "false"
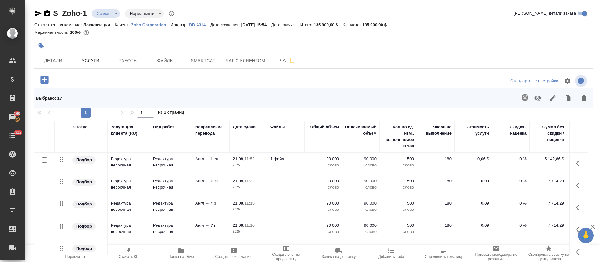
checkbox input "false"
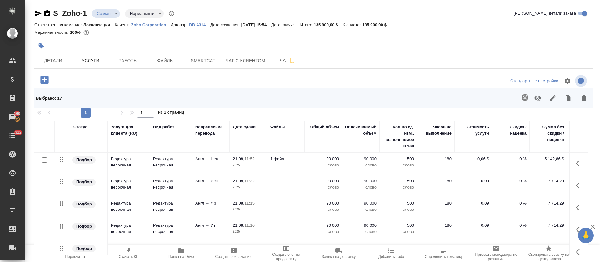
checkbox input "false"
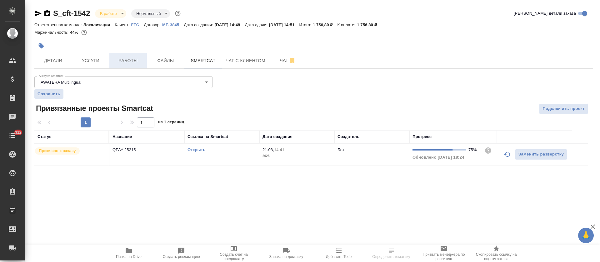
click at [121, 63] on span "Работы" at bounding box center [128, 61] width 30 height 8
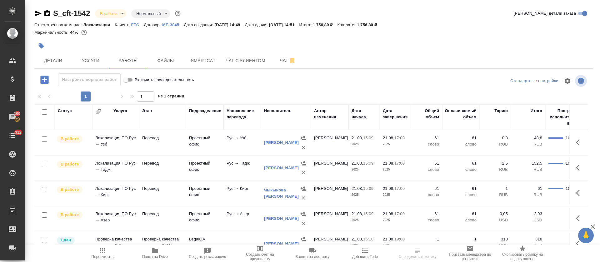
scroll to position [19, 0]
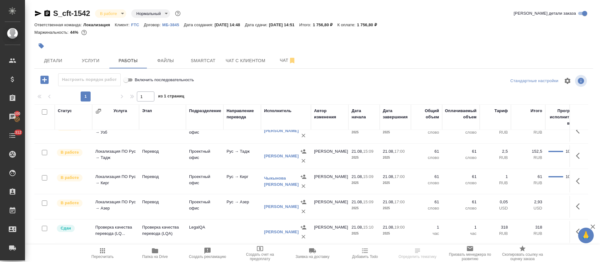
click at [45, 201] on input "checkbox" at bounding box center [44, 203] width 5 height 5
checkbox input "true"
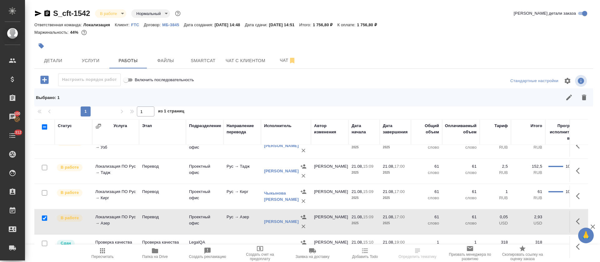
click at [44, 190] on input "checkbox" at bounding box center [44, 192] width 5 height 5
checkbox input "true"
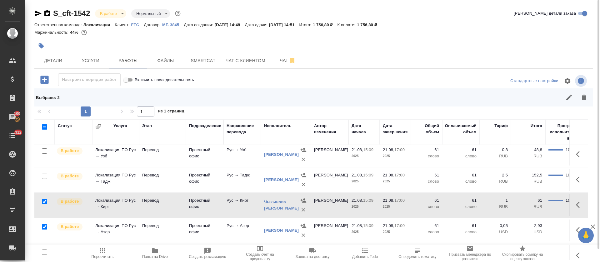
scroll to position [0, 0]
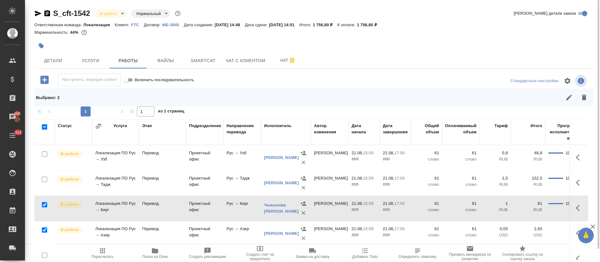
click at [45, 179] on input "checkbox" at bounding box center [44, 179] width 5 height 5
checkbox input "true"
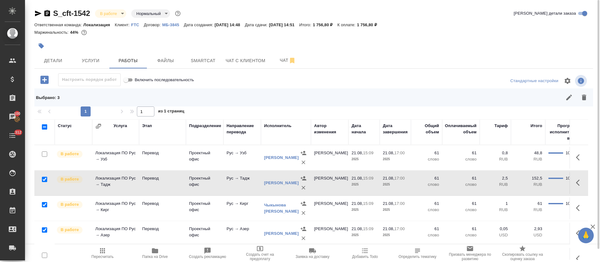
click at [45, 154] on input "checkbox" at bounding box center [44, 154] width 5 height 5
checkbox input "true"
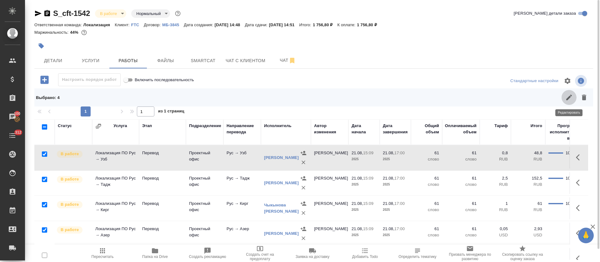
click at [567, 102] on button "button" at bounding box center [569, 97] width 15 height 15
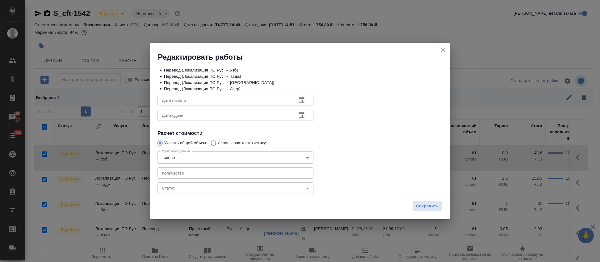
click at [168, 190] on body "🙏 .cls-1 fill:#fff; AWATERA Tretyakova Olga Клиенты Спецификации Заказы 100 Чат…" at bounding box center [300, 131] width 600 height 262
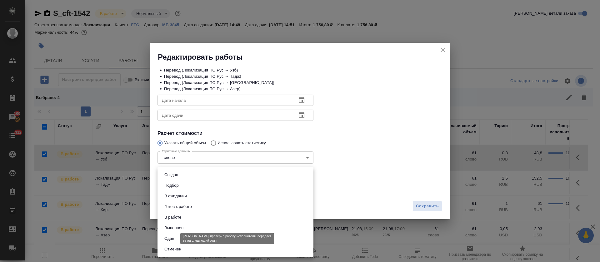
click at [172, 238] on button "Сдан" at bounding box center [169, 238] width 13 height 7
type input "closed"
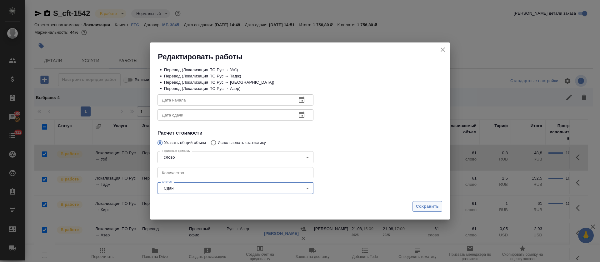
click at [425, 207] on span "Сохранить" at bounding box center [427, 206] width 23 height 7
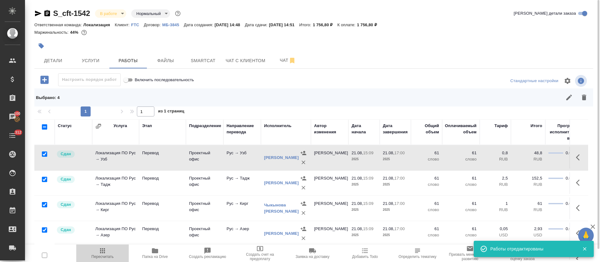
drag, startPoint x: 100, startPoint y: 255, endPoint x: 123, endPoint y: 208, distance: 52.6
click at [101, 255] on span "Пересчитать" at bounding box center [103, 257] width 22 height 4
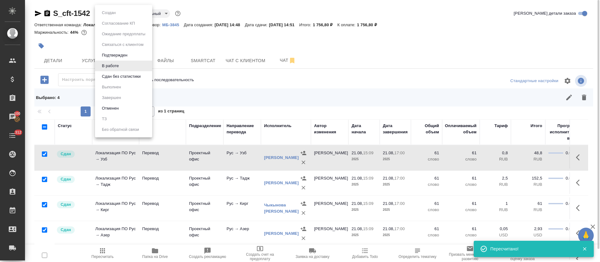
click at [120, 14] on body "🙏 .cls-1 fill:#fff; AWATERA Tretyakova Olga Клиенты Спецификации Заказы 100 Чат…" at bounding box center [300, 131] width 600 height 262
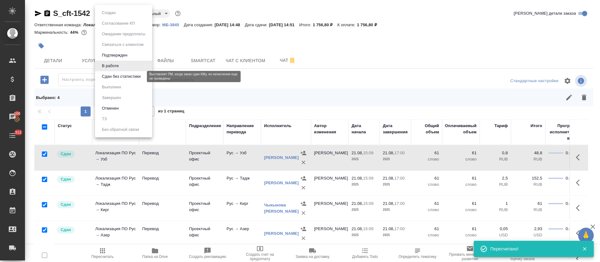
click at [116, 80] on button "Сдан без статистики" at bounding box center [121, 76] width 43 height 7
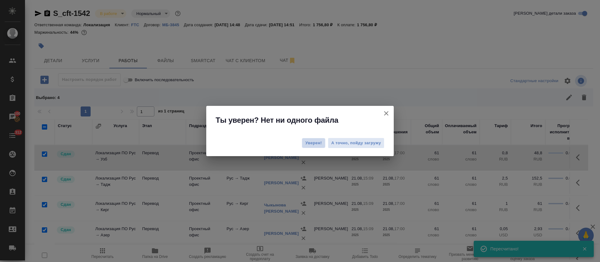
click at [312, 141] on span "Уверен!" at bounding box center [313, 143] width 17 height 6
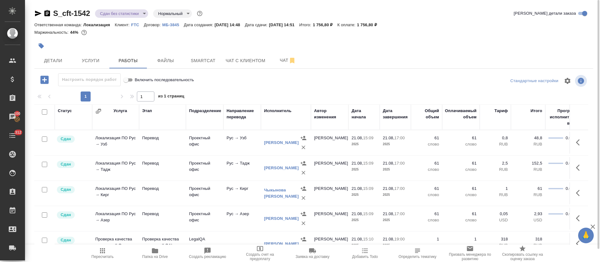
click at [114, 9] on div "S_cft-1542 Сдан без статистики distributed Нормальный normal" at bounding box center [118, 13] width 169 height 10
click at [113, 15] on body "🙏 .cls-1 fill:#fff; AWATERA Tretyakova Olga Клиенты Спецификации Заказы 100 Чат…" at bounding box center [300, 131] width 600 height 262
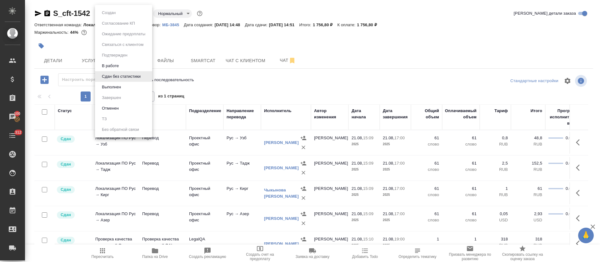
click at [113, 16] on button "Выполнен" at bounding box center [109, 12] width 18 height 7
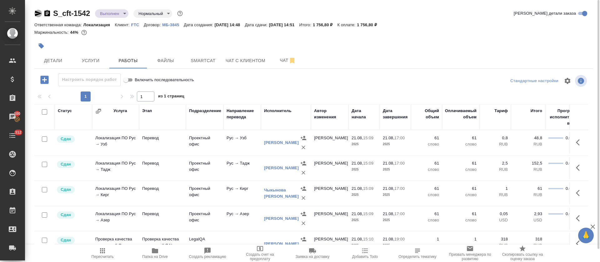
click at [38, 13] on icon "button" at bounding box center [38, 14] width 7 height 6
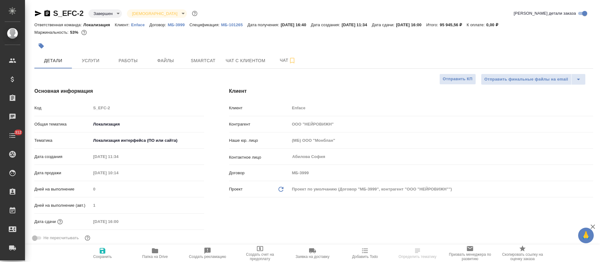
select select "RU"
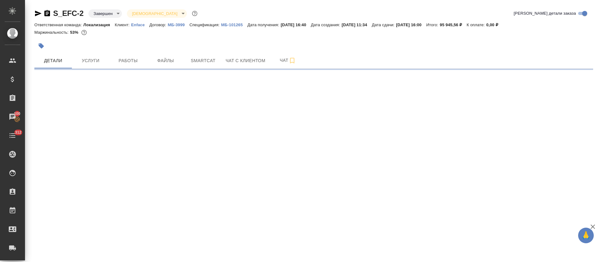
select select "RU"
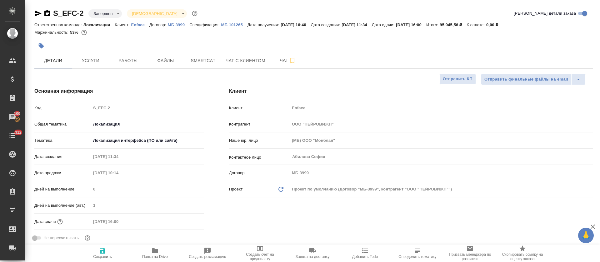
type textarea "x"
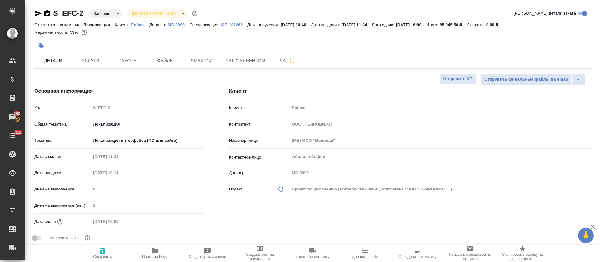
type textarea "x"
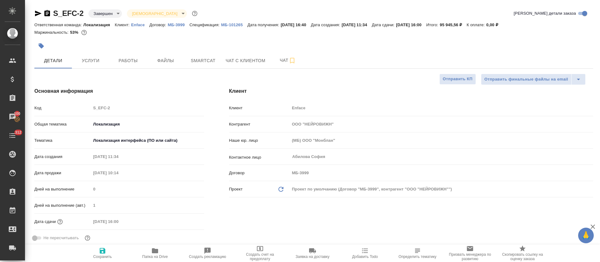
type textarea "x"
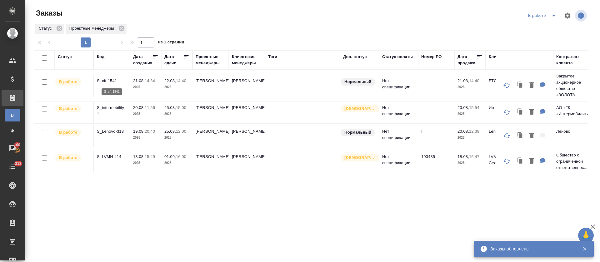
click at [113, 80] on p "S_cft-1541" at bounding box center [112, 81] width 30 height 6
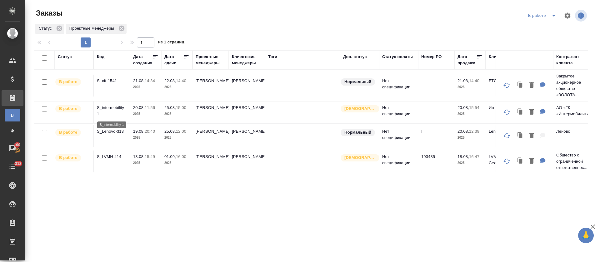
click at [117, 107] on p "S_intermobility-1" at bounding box center [112, 111] width 30 height 13
click at [550, 13] on icon "split button" at bounding box center [554, 16] width 8 height 8
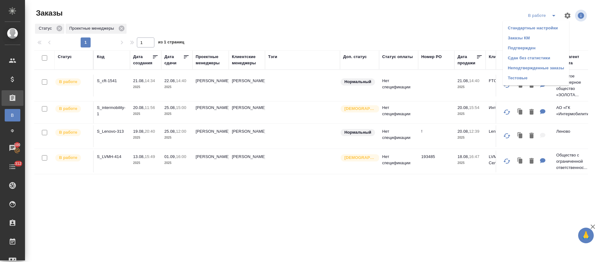
click at [541, 46] on li "Подтвержден" at bounding box center [536, 48] width 66 height 10
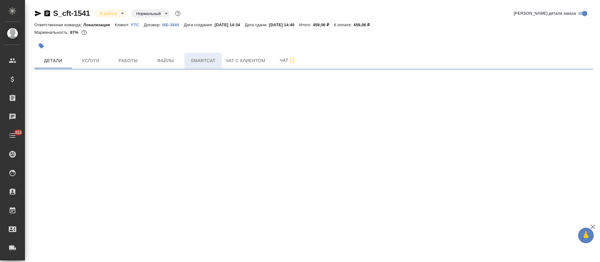
select select "RU"
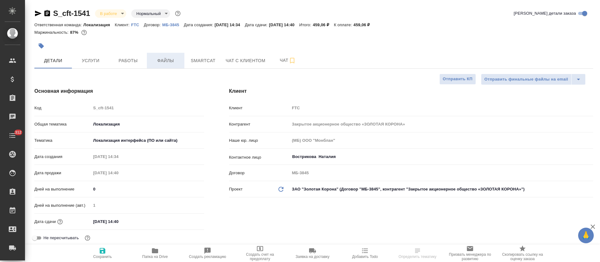
type textarea "x"
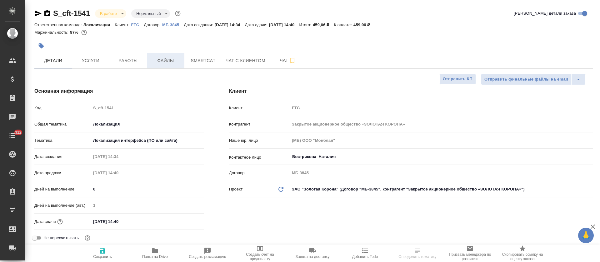
type textarea "x"
click at [197, 60] on span "Smartcat" at bounding box center [203, 61] width 30 height 8
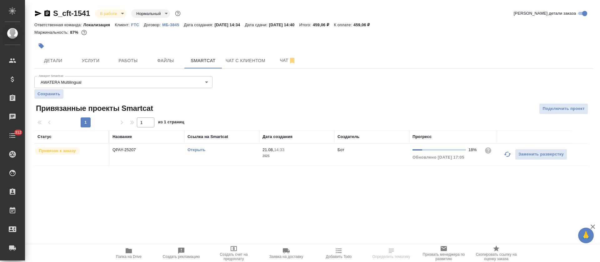
click at [507, 155] on icon "button" at bounding box center [508, 155] width 8 height 8
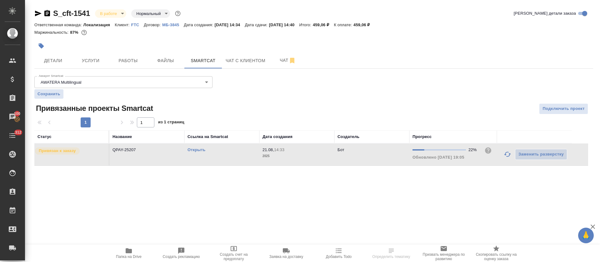
click at [193, 150] on link "Открыть" at bounding box center [197, 150] width 18 height 5
click at [142, 57] on span "Работы" at bounding box center [128, 61] width 30 height 8
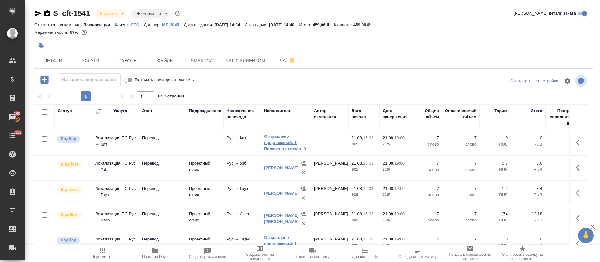
click at [283, 138] on link "Отправлено предложений: 1" at bounding box center [286, 139] width 44 height 13
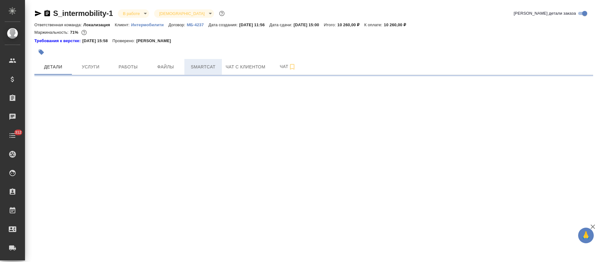
click at [194, 63] on button "Smartcat" at bounding box center [203, 67] width 38 height 16
select select "RU"
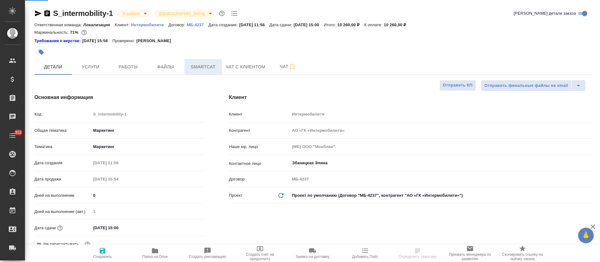
type textarea "x"
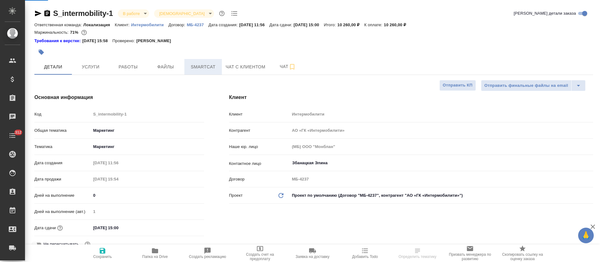
type textarea "x"
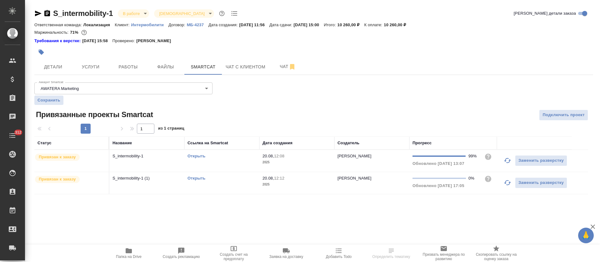
click at [507, 185] on icon "button" at bounding box center [507, 182] width 7 height 5
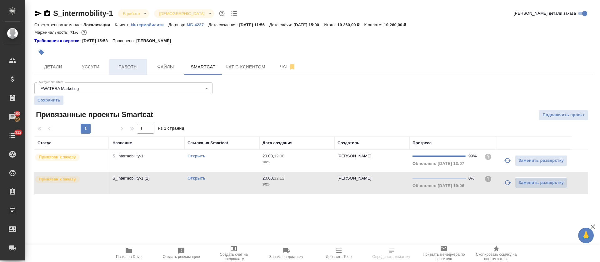
click at [113, 67] on span "Работы" at bounding box center [128, 67] width 30 height 8
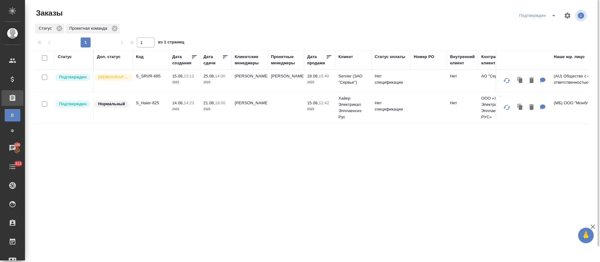
click at [556, 17] on icon "split button" at bounding box center [554, 16] width 8 height 8
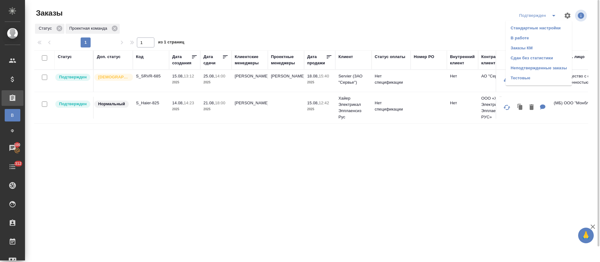
click at [544, 36] on li "В работе" at bounding box center [539, 38] width 66 height 10
